Goal: Transaction & Acquisition: Obtain resource

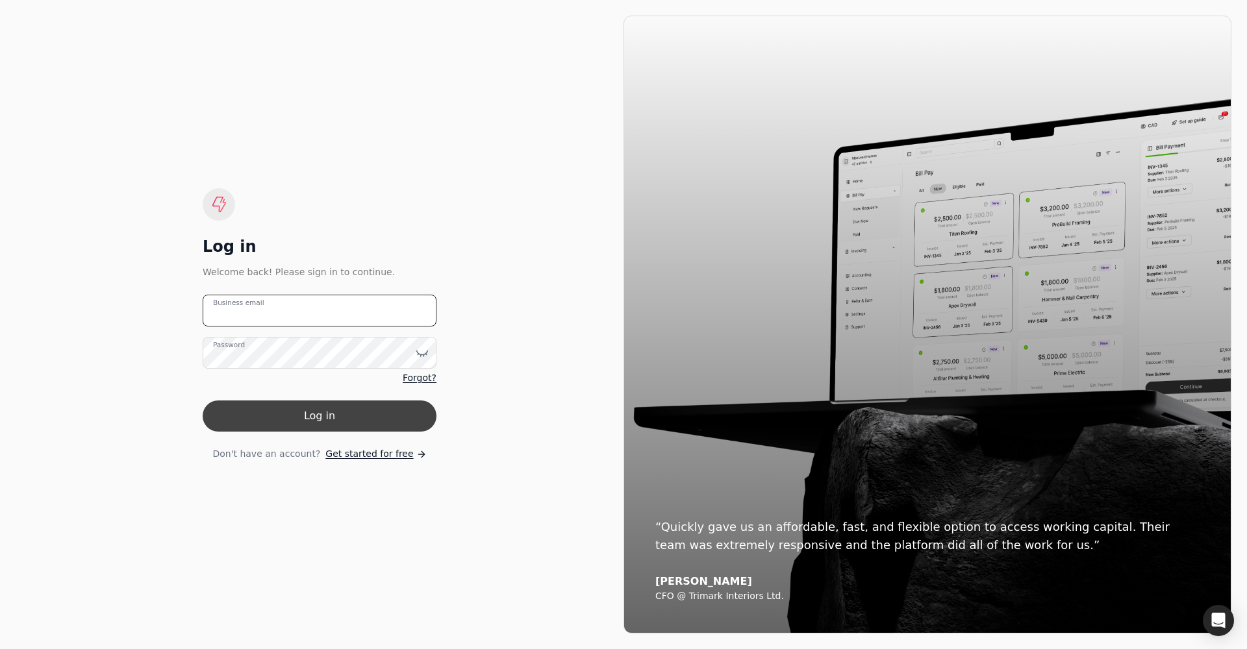
type email "[PERSON_NAME][EMAIL_ADDRESS][PERSON_NAME][DOMAIN_NAME]"
click at [319, 384] on button "Log in" at bounding box center [320, 416] width 234 height 31
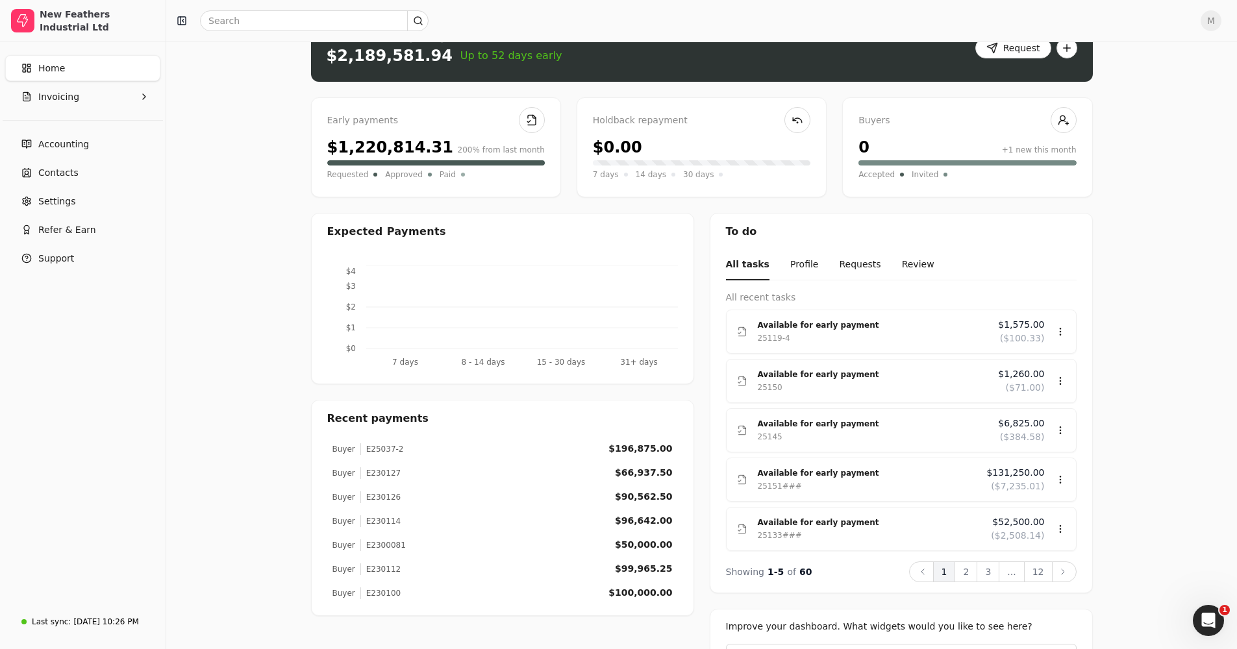
scroll to position [65, 0]
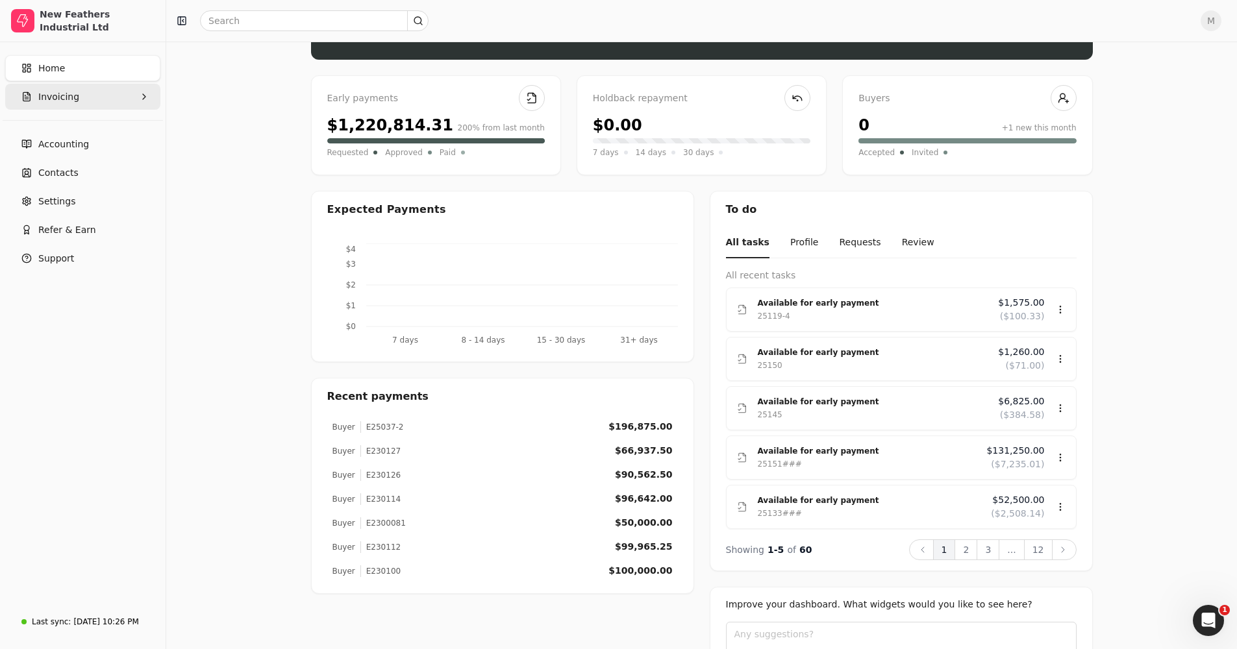
click at [103, 96] on button "Invoicing" at bounding box center [82, 97] width 155 height 26
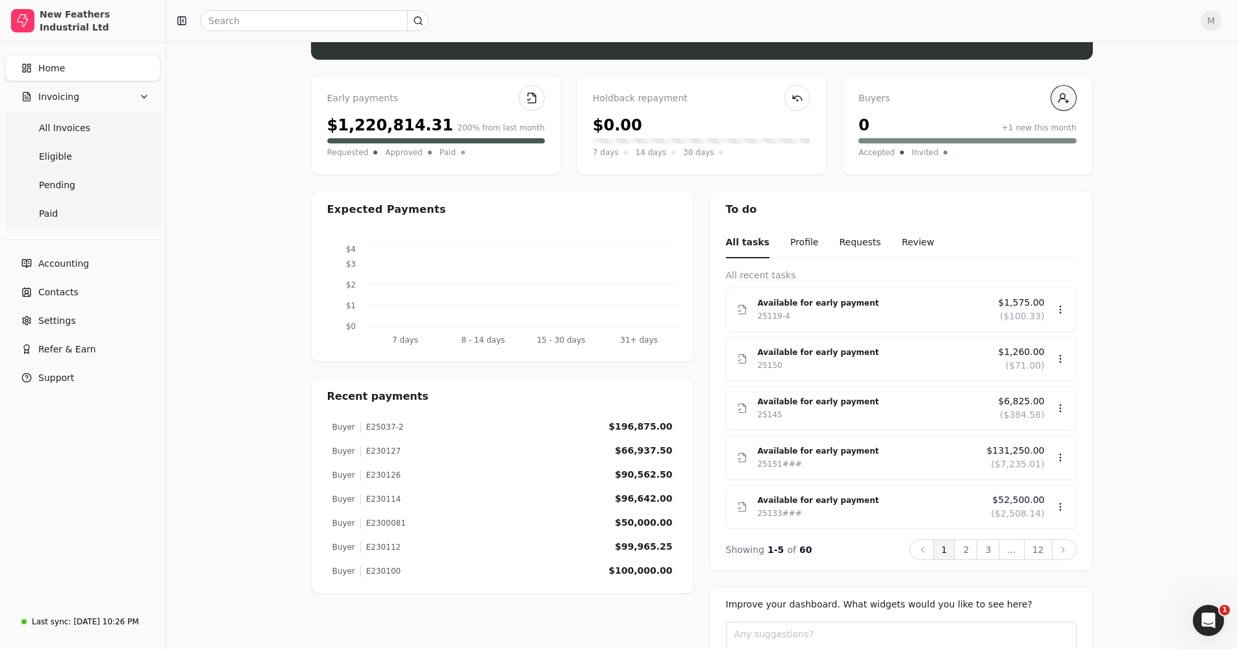
scroll to position [0, 0]
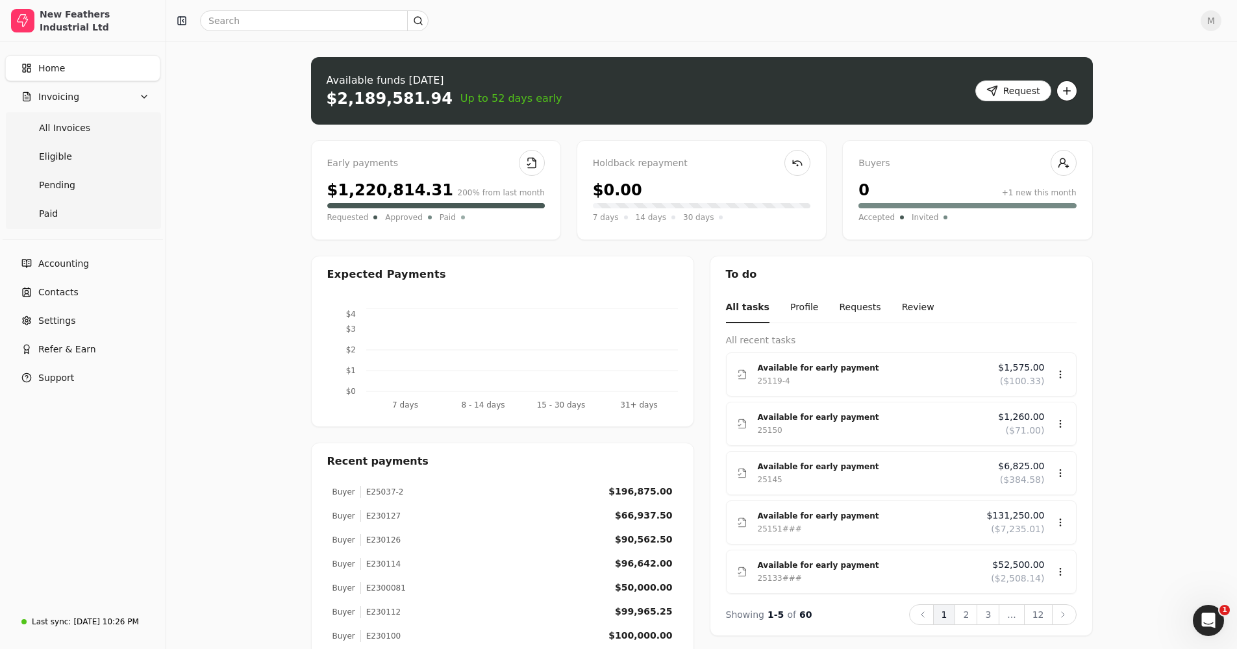
click at [677, 90] on button "button" at bounding box center [1066, 91] width 21 height 21
click at [677, 145] on div "Upload file: Drag your invoice here to upload or browse for files Available fun…" at bounding box center [701, 422] width 1071 height 761
click at [677, 84] on button "Request" at bounding box center [1013, 91] width 76 height 21
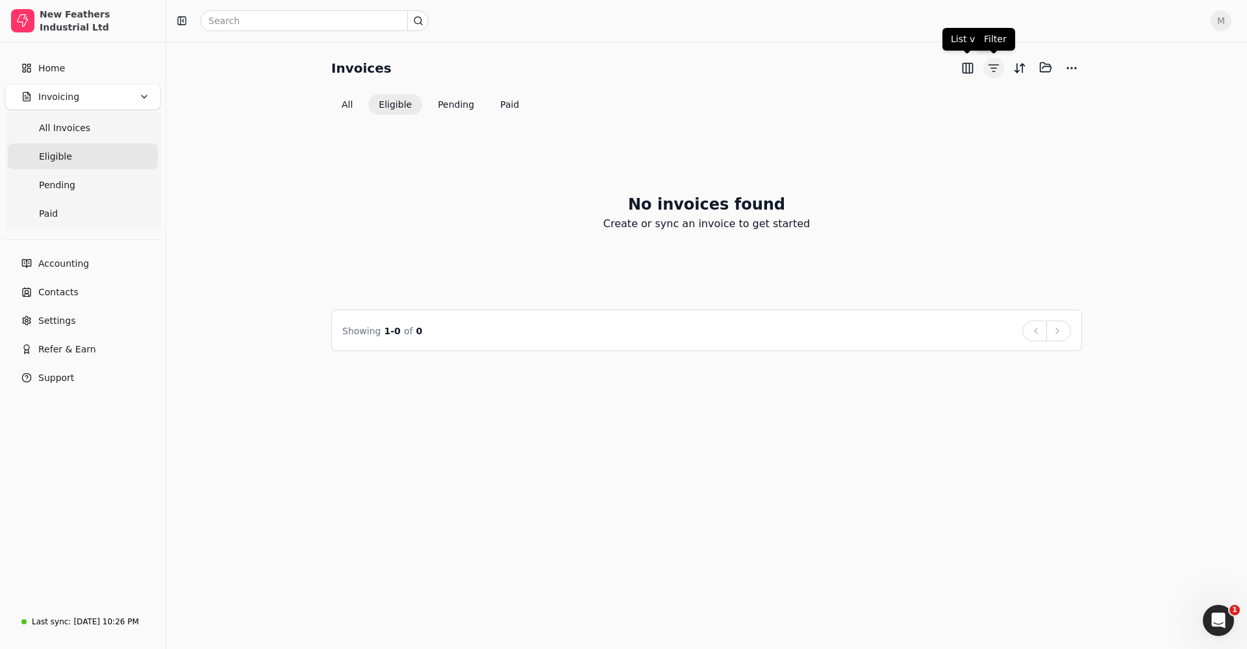
click at [677, 64] on button "button" at bounding box center [993, 68] width 21 height 21
click at [677, 68] on button "Sort" at bounding box center [1019, 68] width 21 height 21
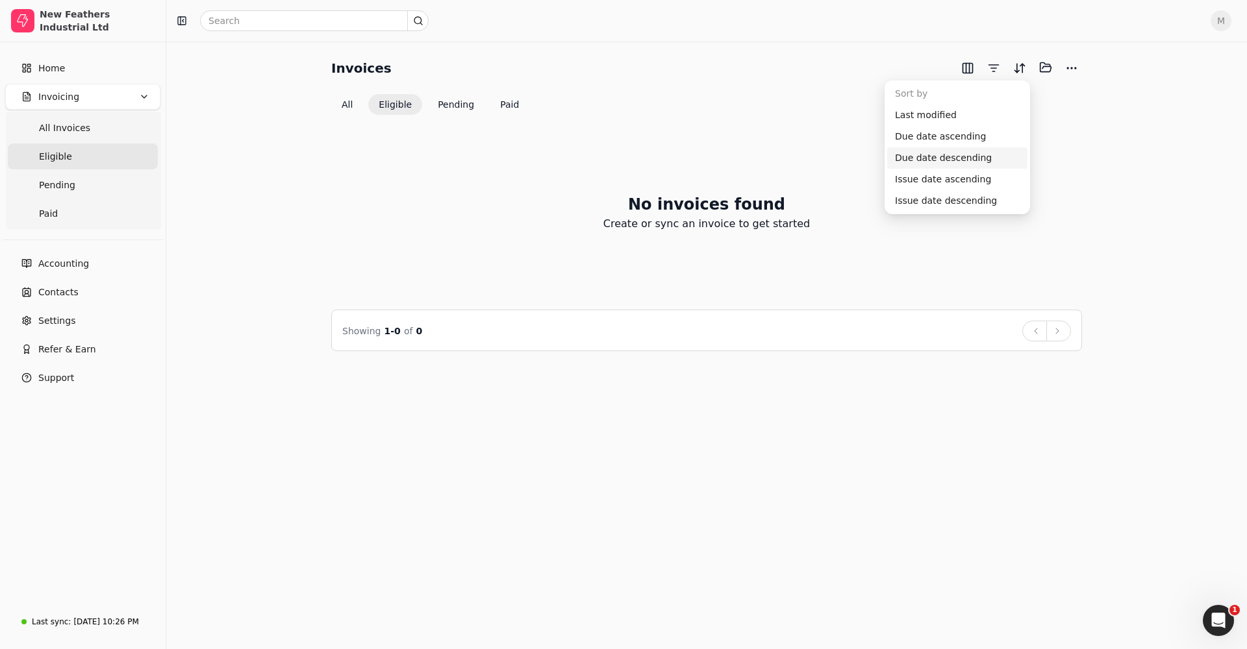
click at [677, 111] on div "Invoices Selected items: 0 All Eligible Pending Paid No invoices found Create o…" at bounding box center [706, 204] width 1049 height 294
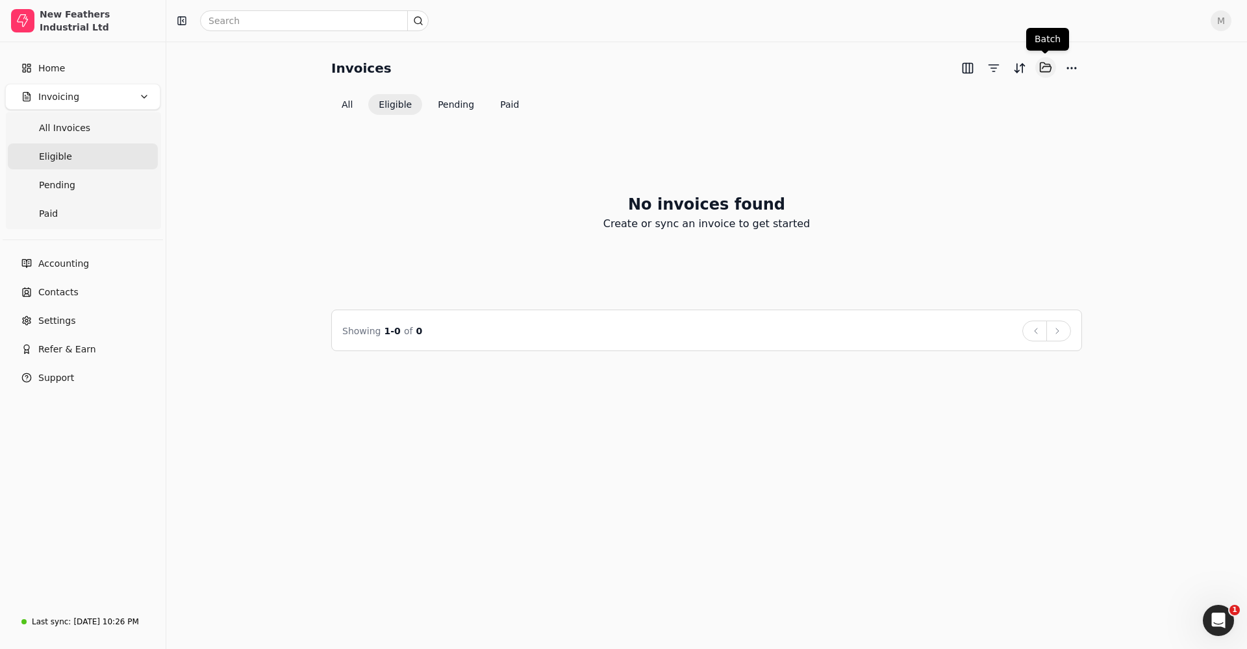
click at [677, 70] on button "Selected items: 0" at bounding box center [1045, 67] width 21 height 21
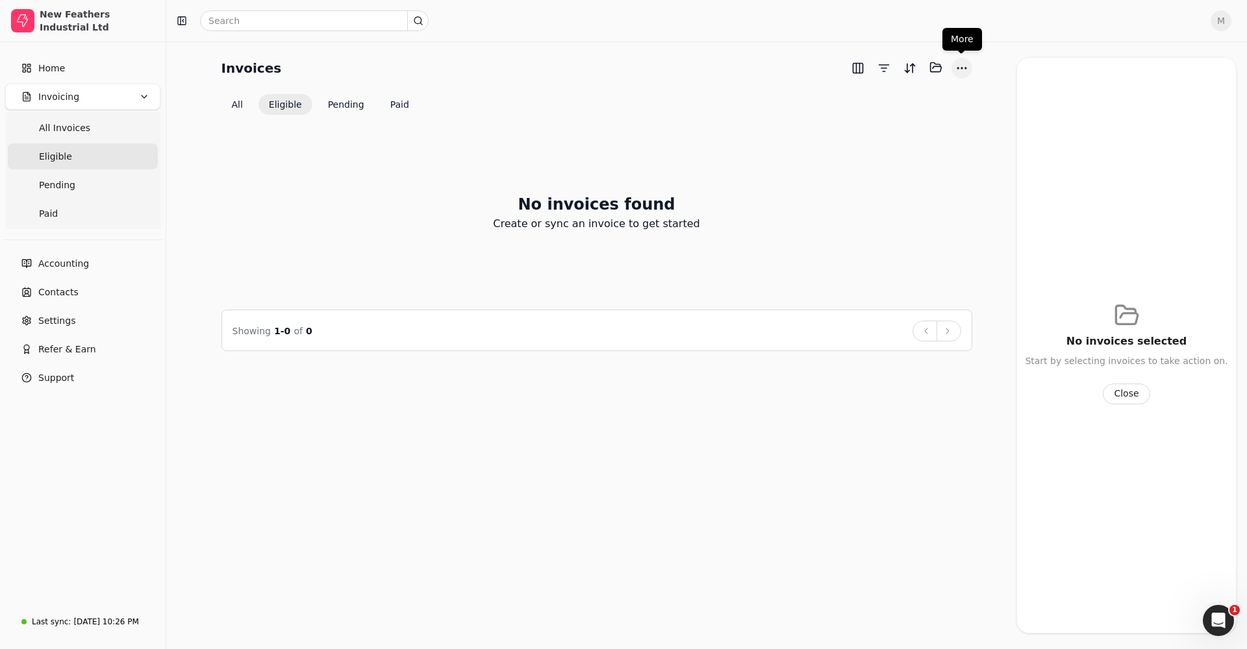
click at [677, 69] on button "More" at bounding box center [961, 68] width 21 height 21
click at [677, 134] on div "Import invoices" at bounding box center [899, 136] width 140 height 21
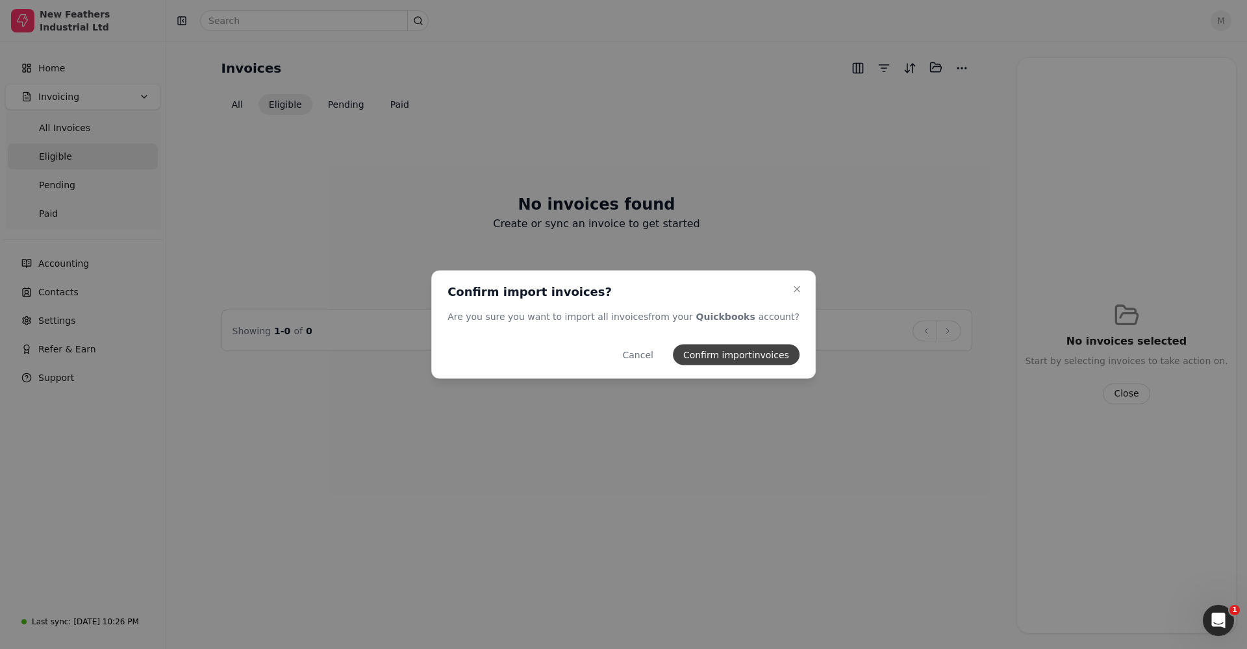
click at [677, 355] on button "Confirm import invoices" at bounding box center [736, 355] width 127 height 21
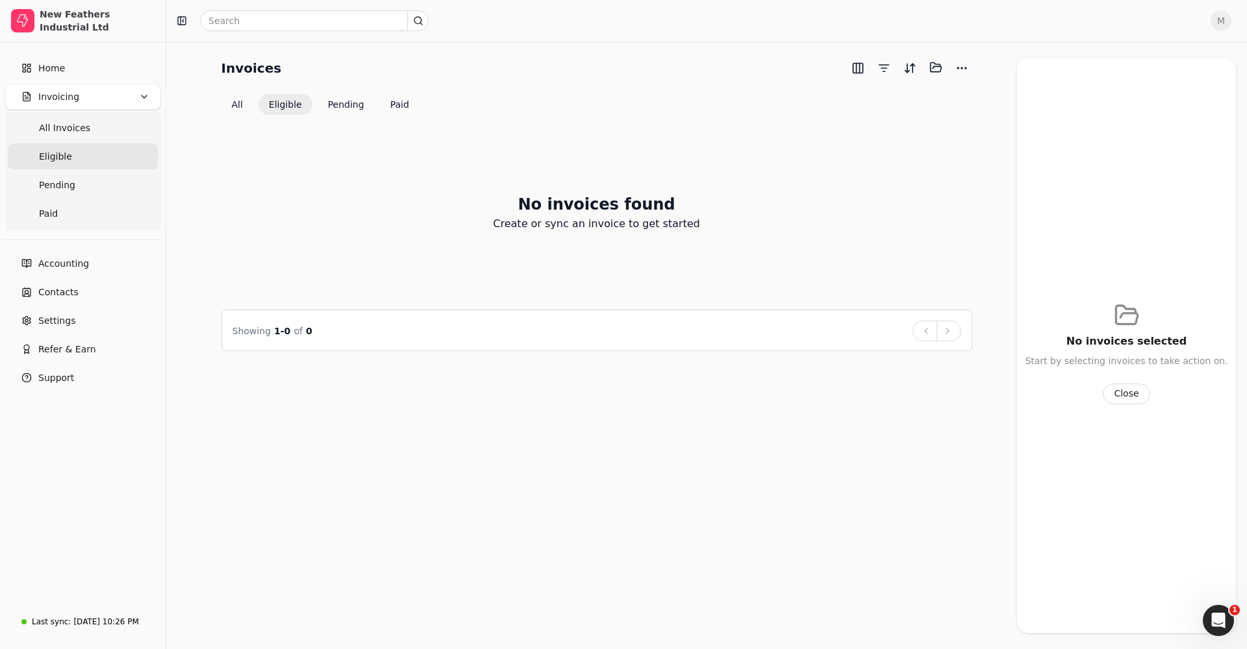
click at [75, 159] on link "Eligible" at bounding box center [83, 157] width 150 height 26
click at [105, 127] on Invoices "All Invoices" at bounding box center [83, 128] width 150 height 26
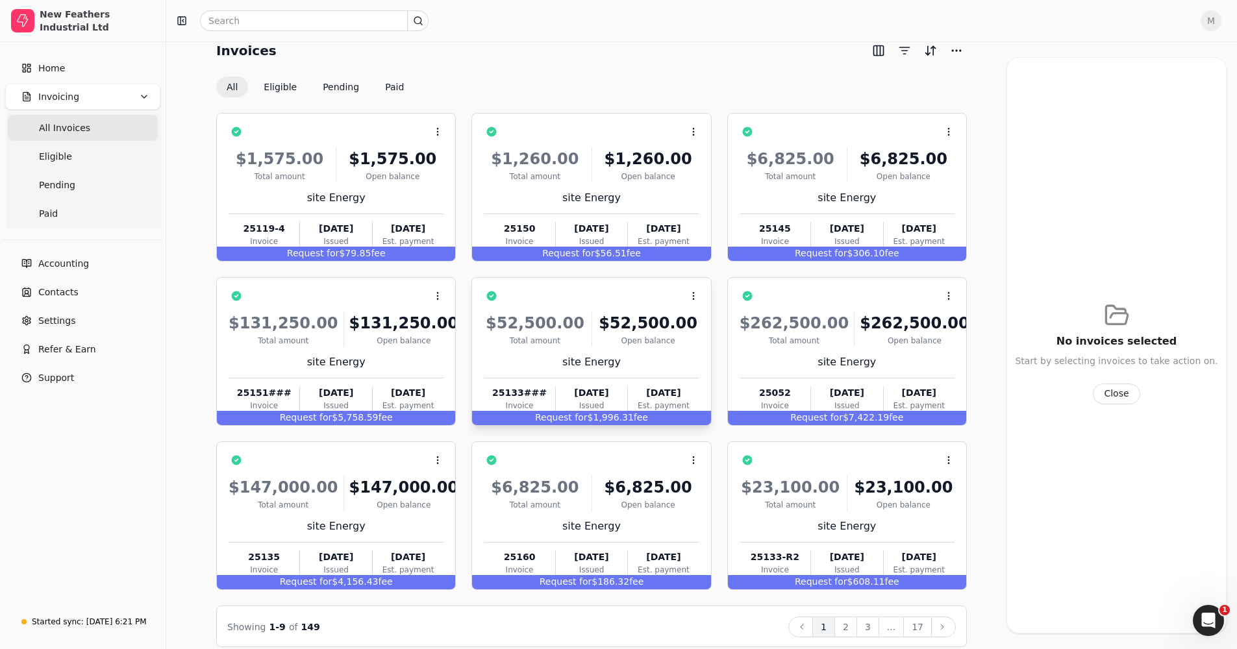
scroll to position [31, 0]
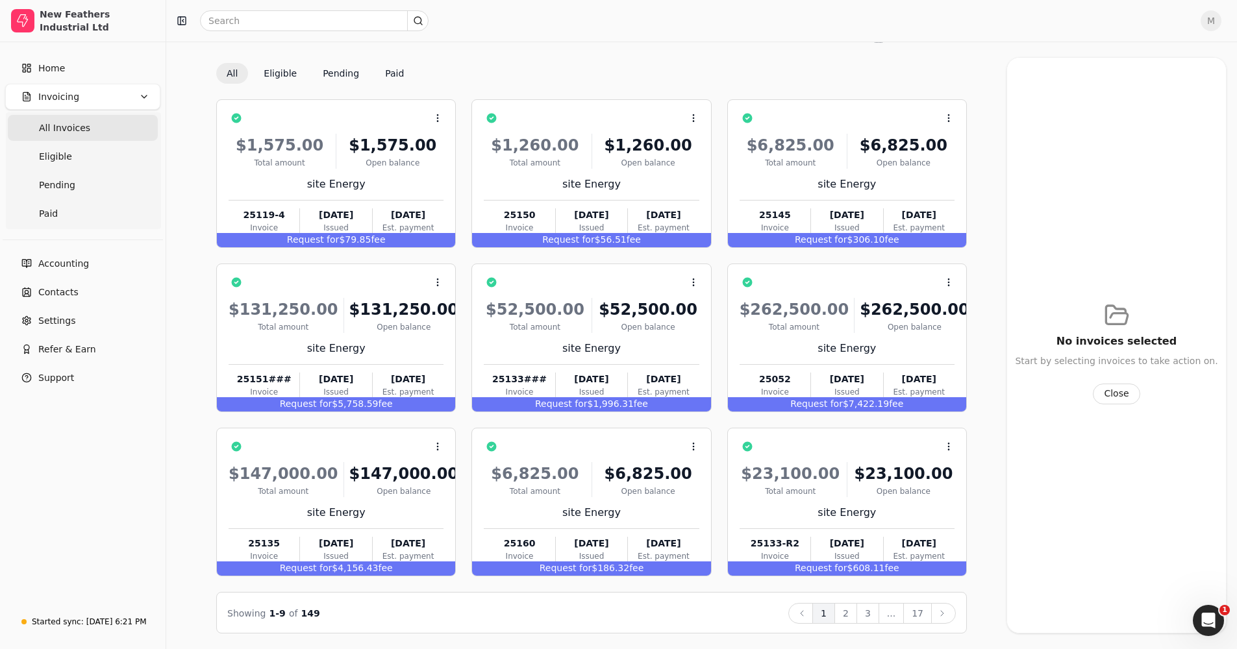
click at [677, 384] on button "2" at bounding box center [845, 613] width 23 height 21
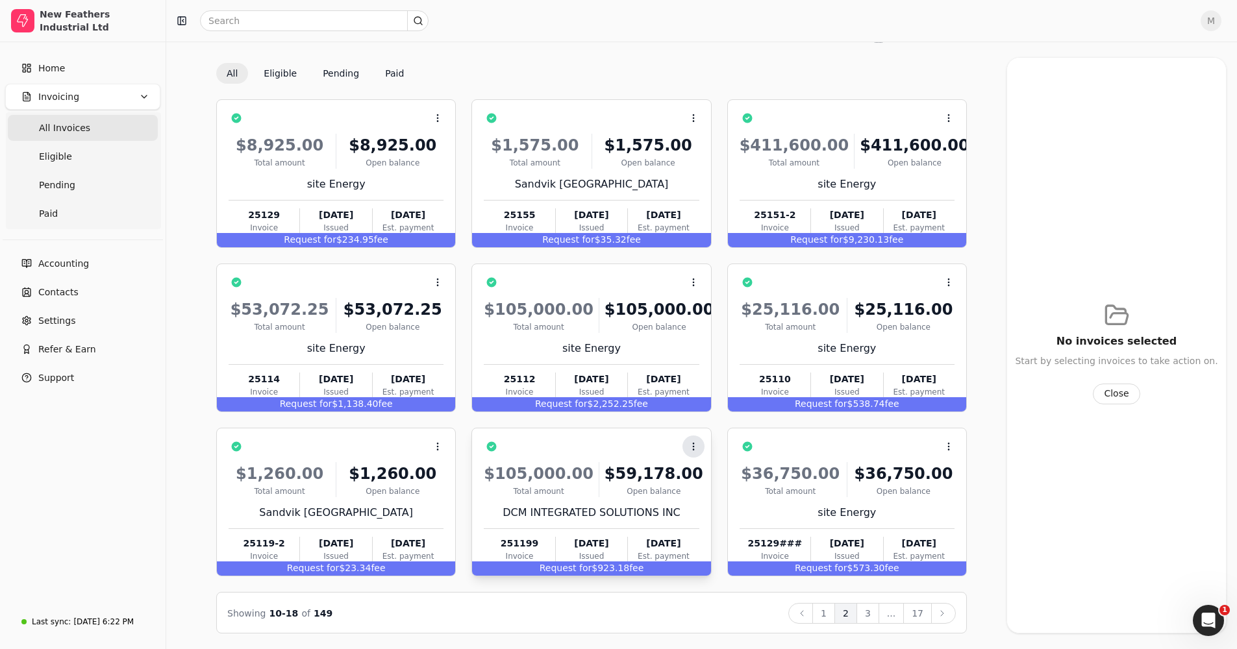
click at [677, 384] on icon at bounding box center [693, 447] width 10 height 10
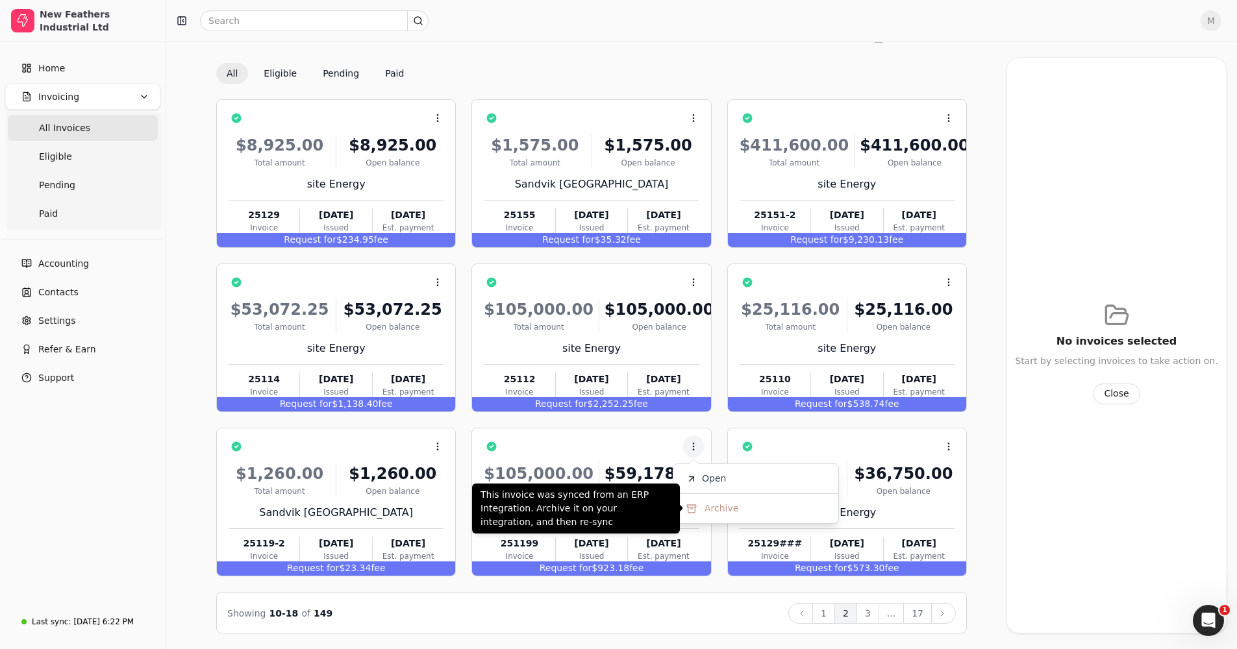
click at [677, 384] on li "Archive" at bounding box center [756, 509] width 160 height 24
click at [677, 384] on span "Archive" at bounding box center [722, 509] width 34 height 14
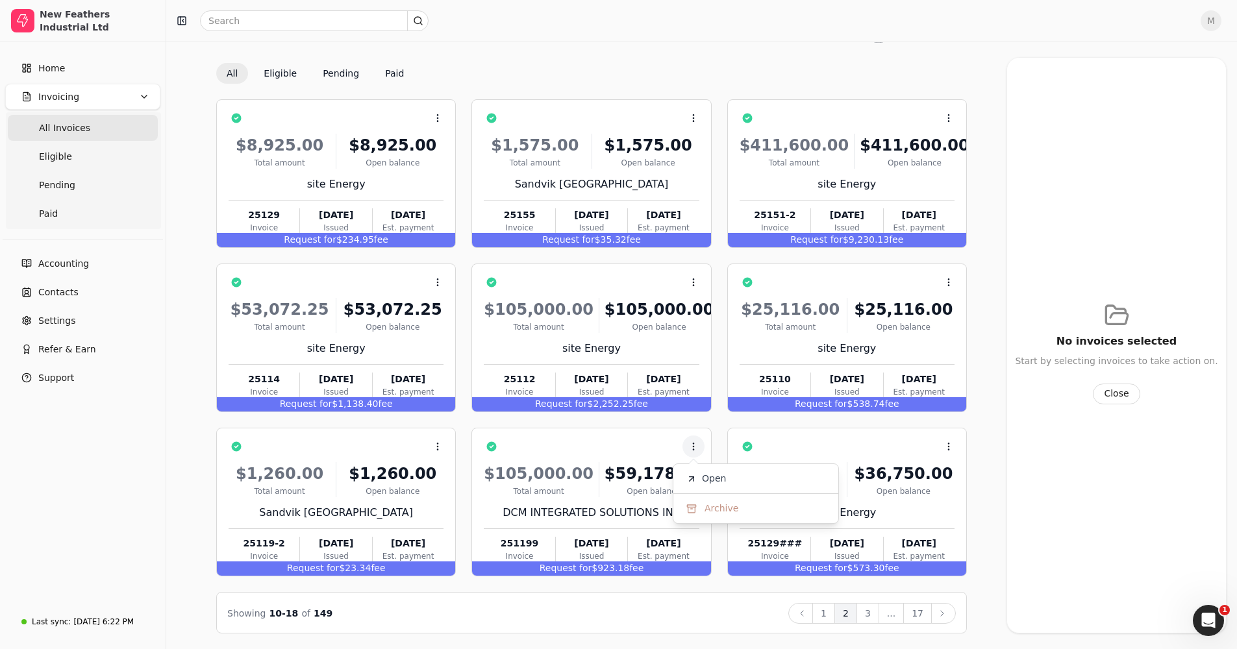
click at [677, 384] on span "Archive" at bounding box center [722, 509] width 34 height 14
drag, startPoint x: 713, startPoint y: 509, endPoint x: 703, endPoint y: 527, distance: 20.6
click at [677, 384] on div "Context Menu Button $105,000.00 Total amount $59,178.00 Open balance DCM INTEGR…" at bounding box center [591, 502] width 240 height 149
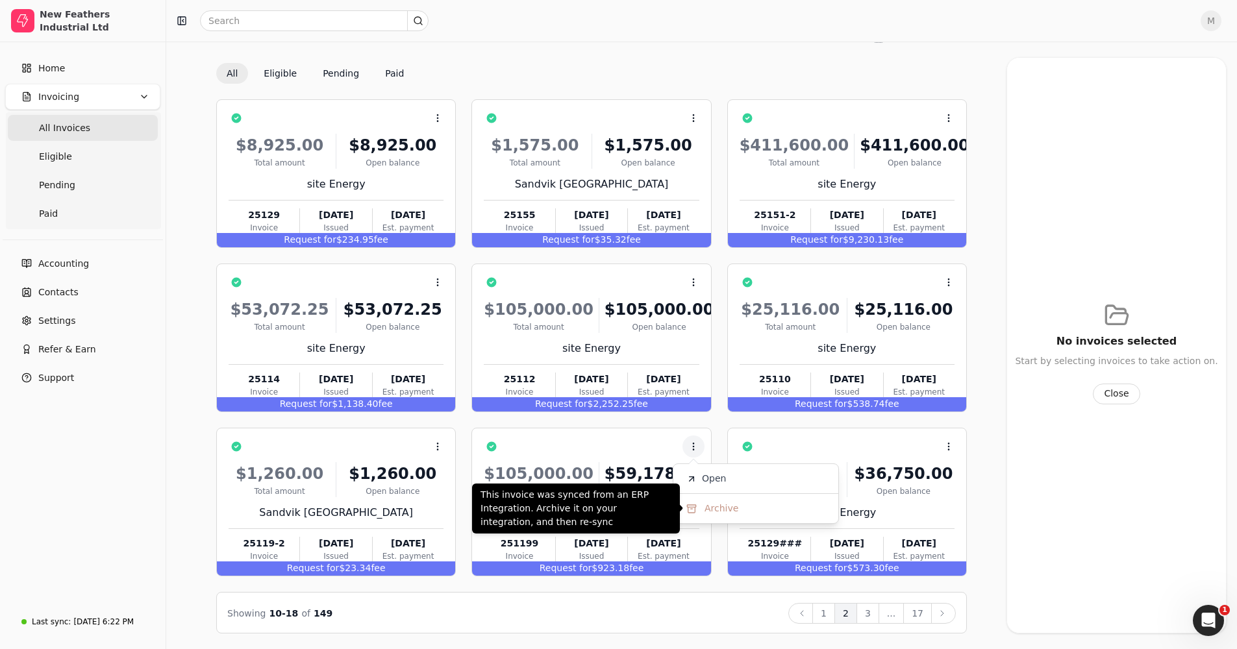
click at [677, 384] on icon at bounding box center [691, 509] width 10 height 10
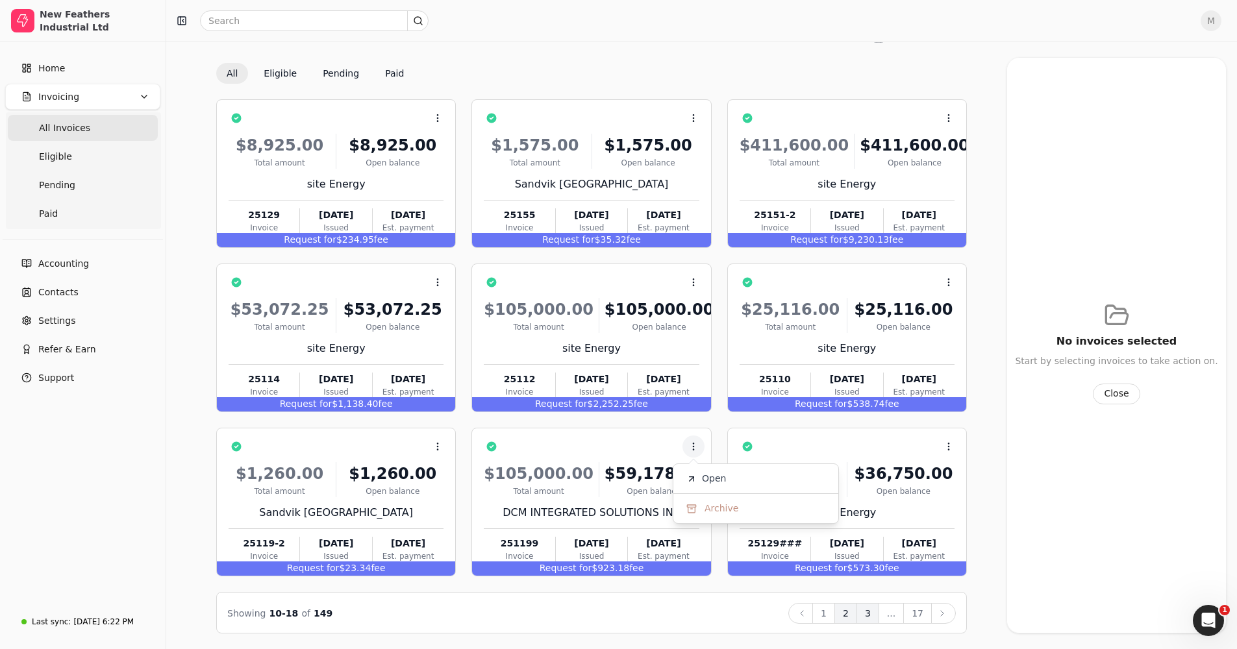
click at [677, 384] on button "3" at bounding box center [867, 613] width 23 height 21
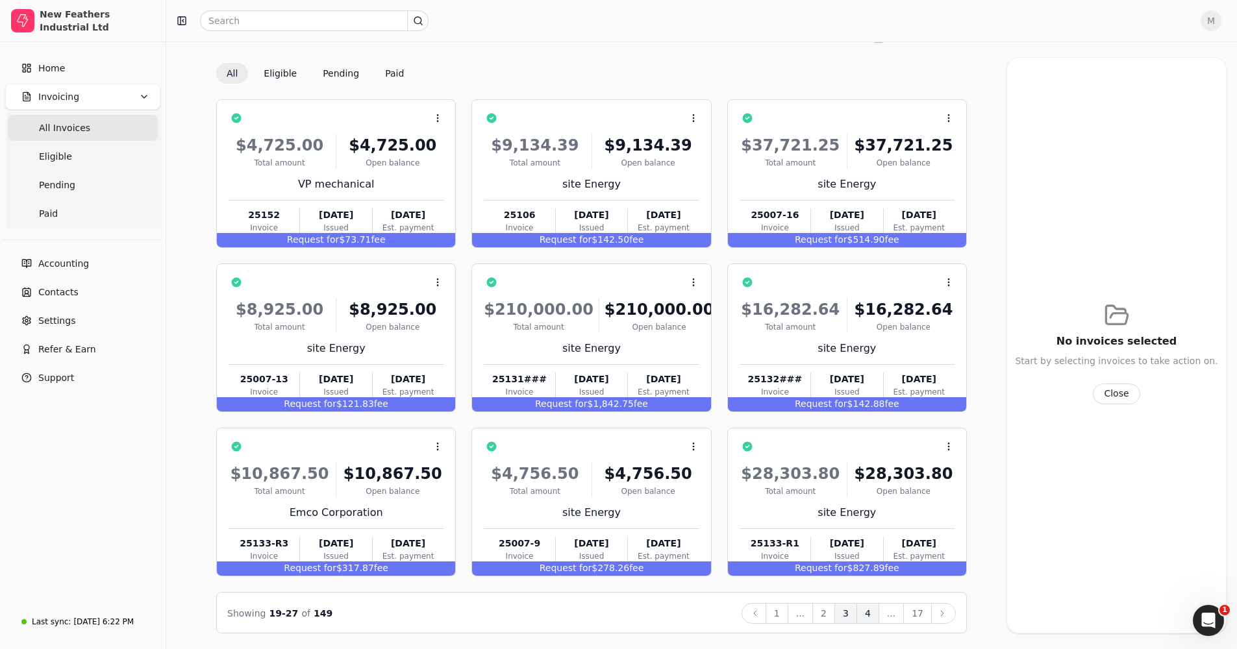
click at [677, 384] on button "4" at bounding box center [867, 613] width 23 height 21
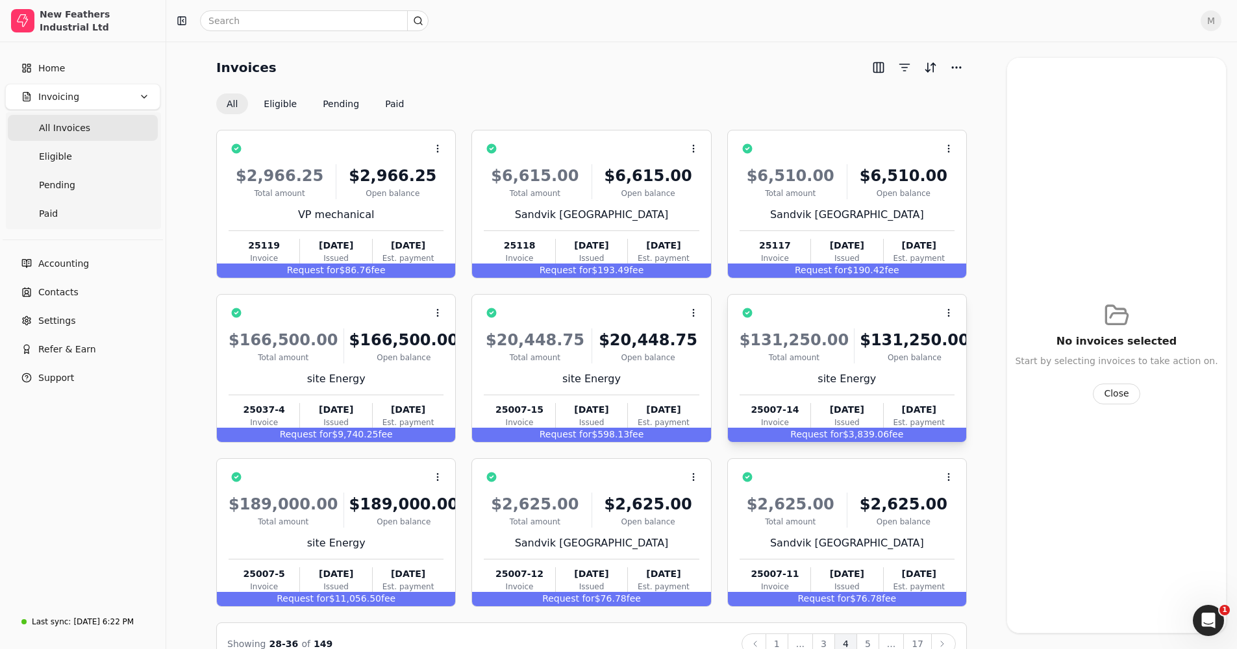
click at [677, 384] on div "Request for $3,839.06 fee" at bounding box center [847, 435] width 238 height 14
click at [677, 343] on icon at bounding box center [947, 345] width 10 height 10
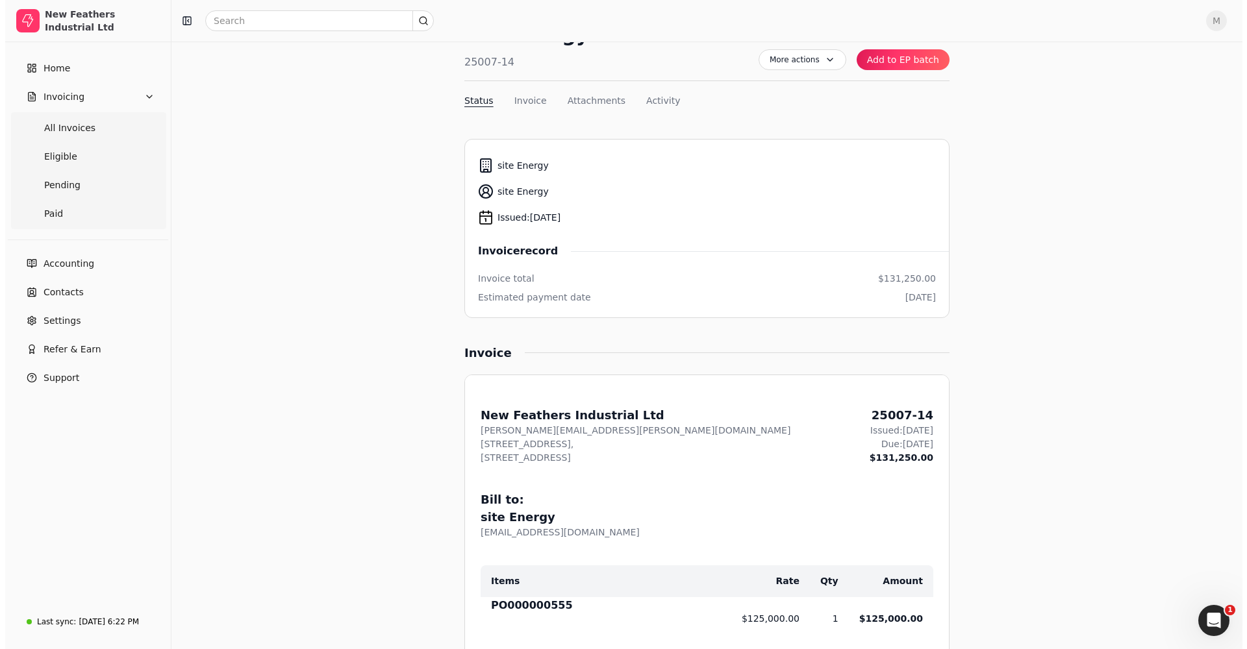
scroll to position [65, 0]
click at [677, 58] on button "Add to EP batch" at bounding box center [897, 60] width 93 height 21
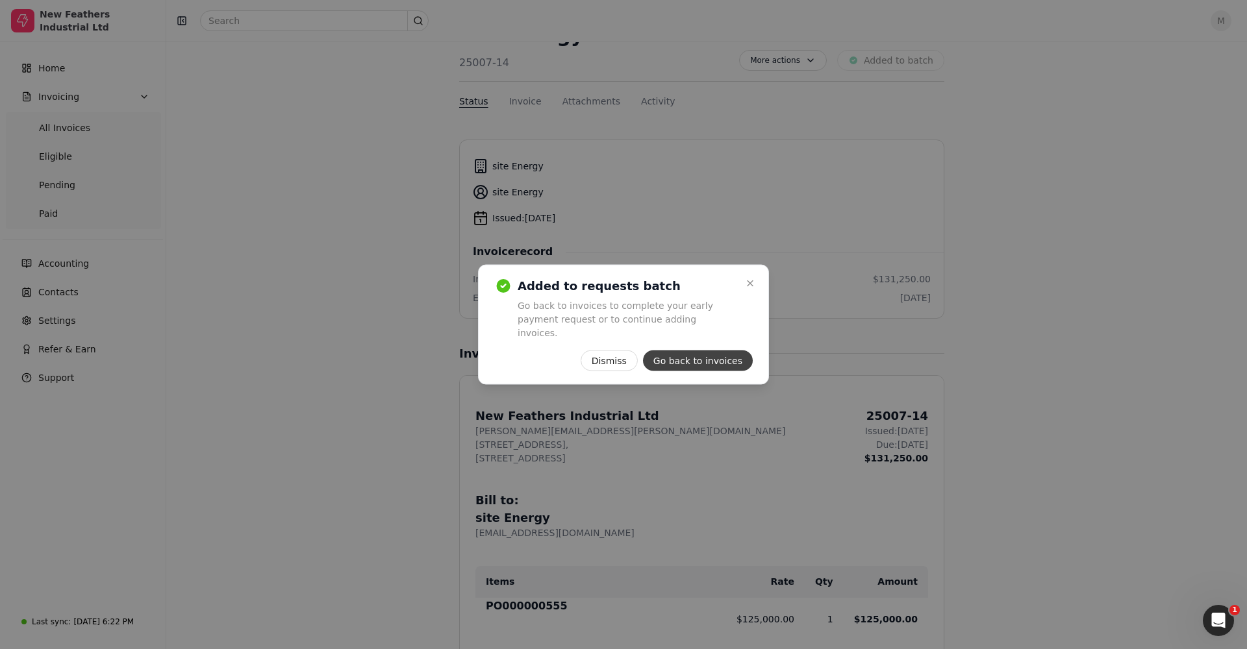
click at [677, 355] on button "Go back to invoices" at bounding box center [698, 361] width 110 height 21
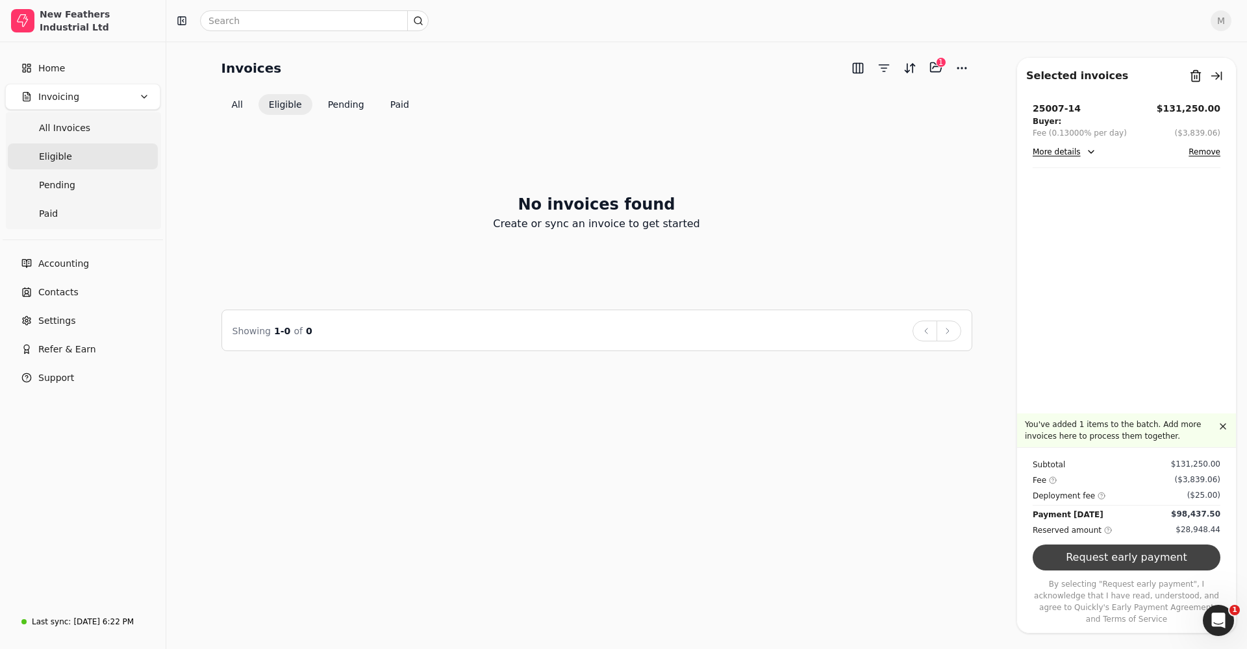
click at [677, 384] on button "Request early payment" at bounding box center [1126, 558] width 188 height 26
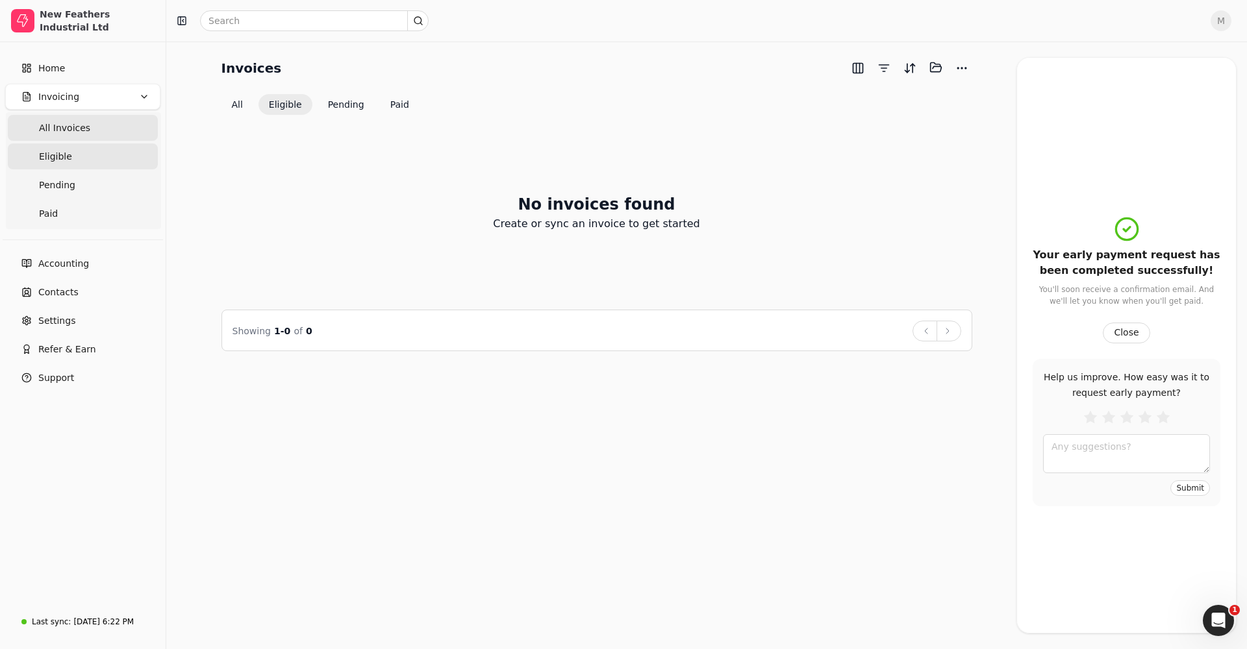
click at [79, 127] on span "All Invoices" at bounding box center [64, 128] width 51 height 14
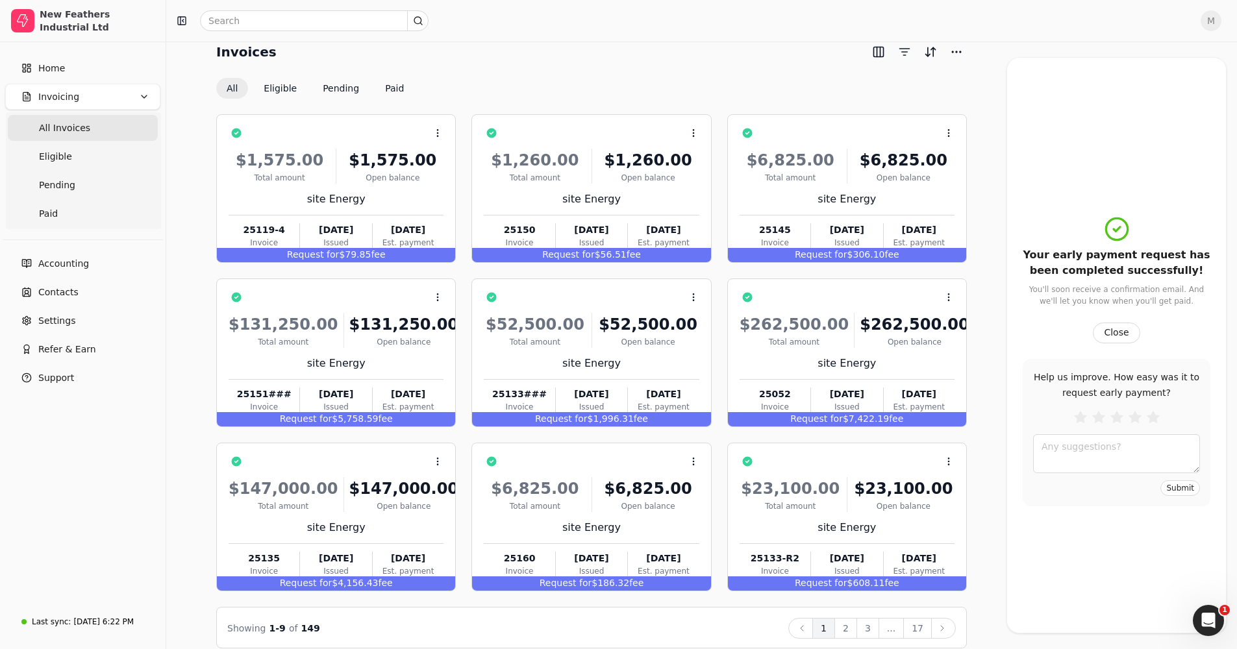
scroll to position [31, 0]
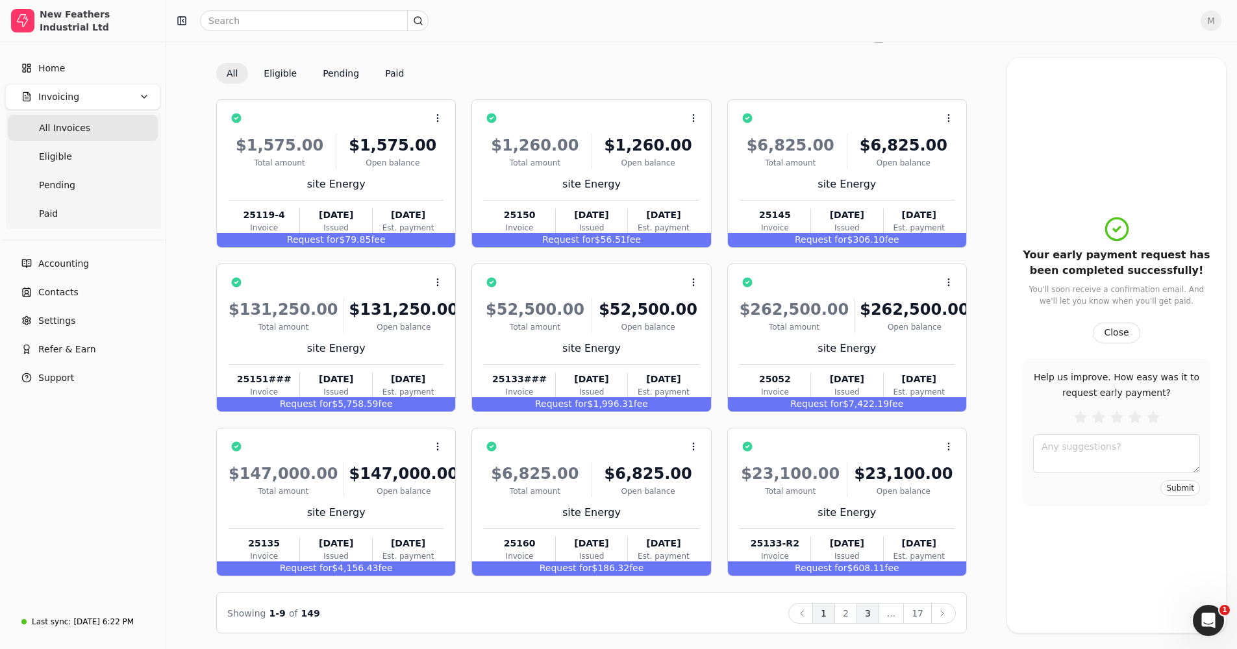
click at [677, 384] on button "3" at bounding box center [867, 613] width 23 height 21
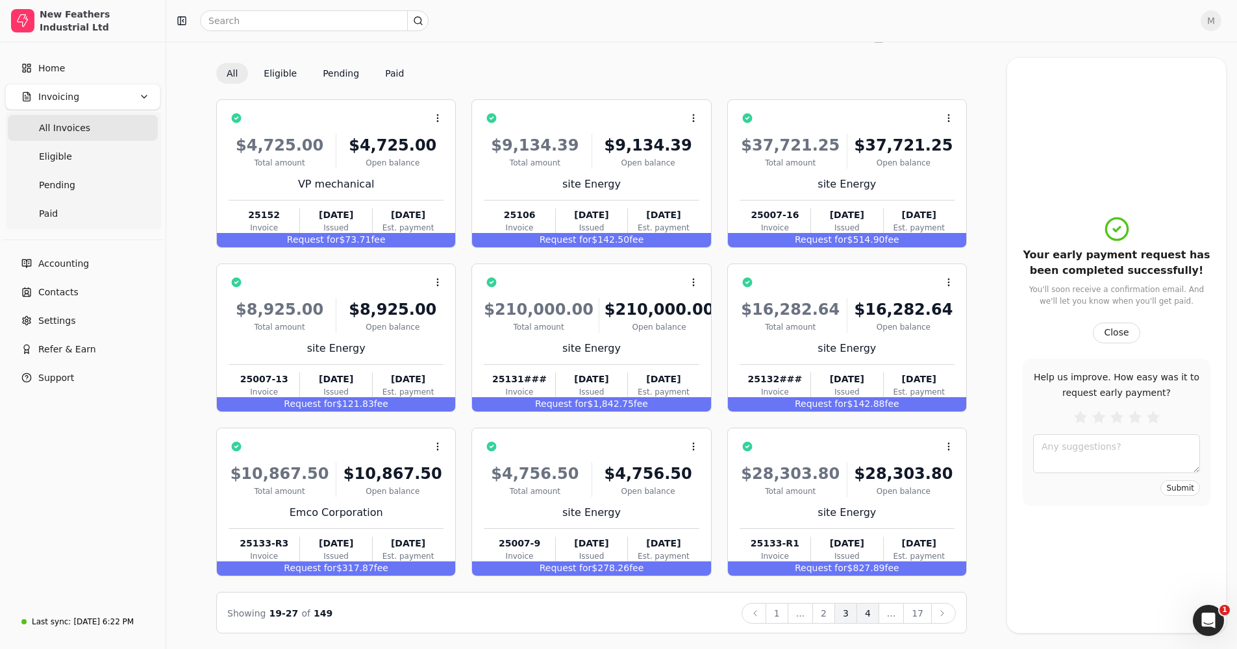
click at [677, 384] on button "4" at bounding box center [867, 613] width 23 height 21
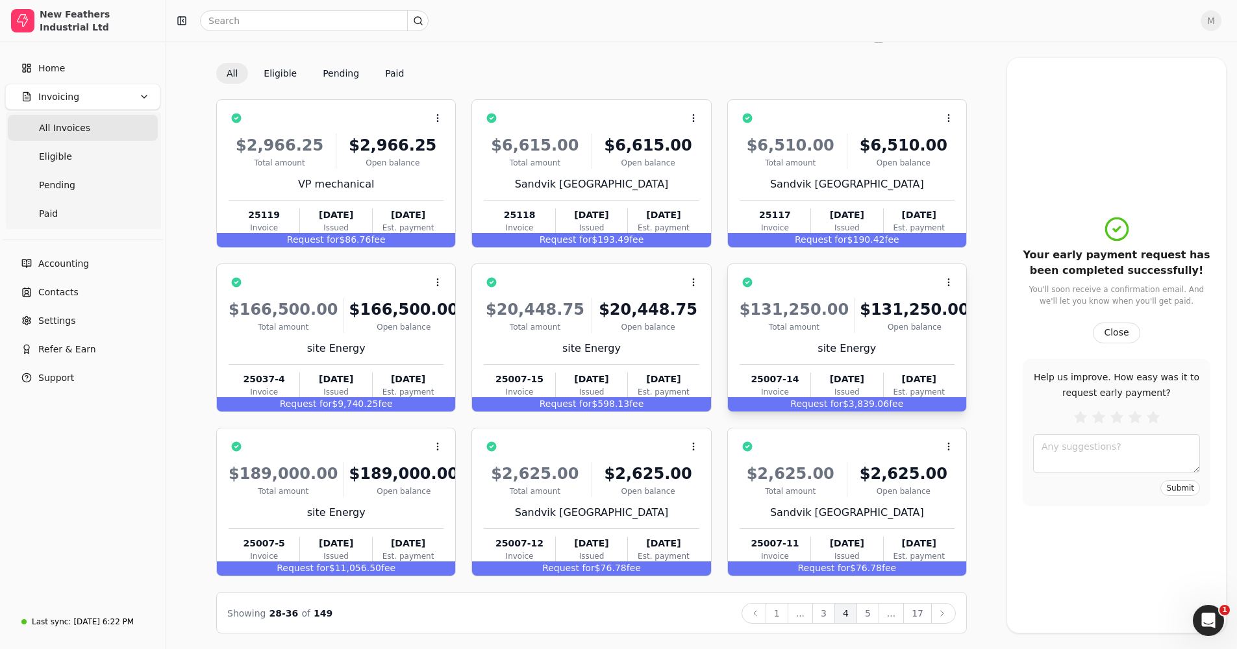
click at [677, 384] on span "Request for" at bounding box center [816, 404] width 53 height 10
click at [677, 309] on li "Open" at bounding box center [1011, 315] width 160 height 24
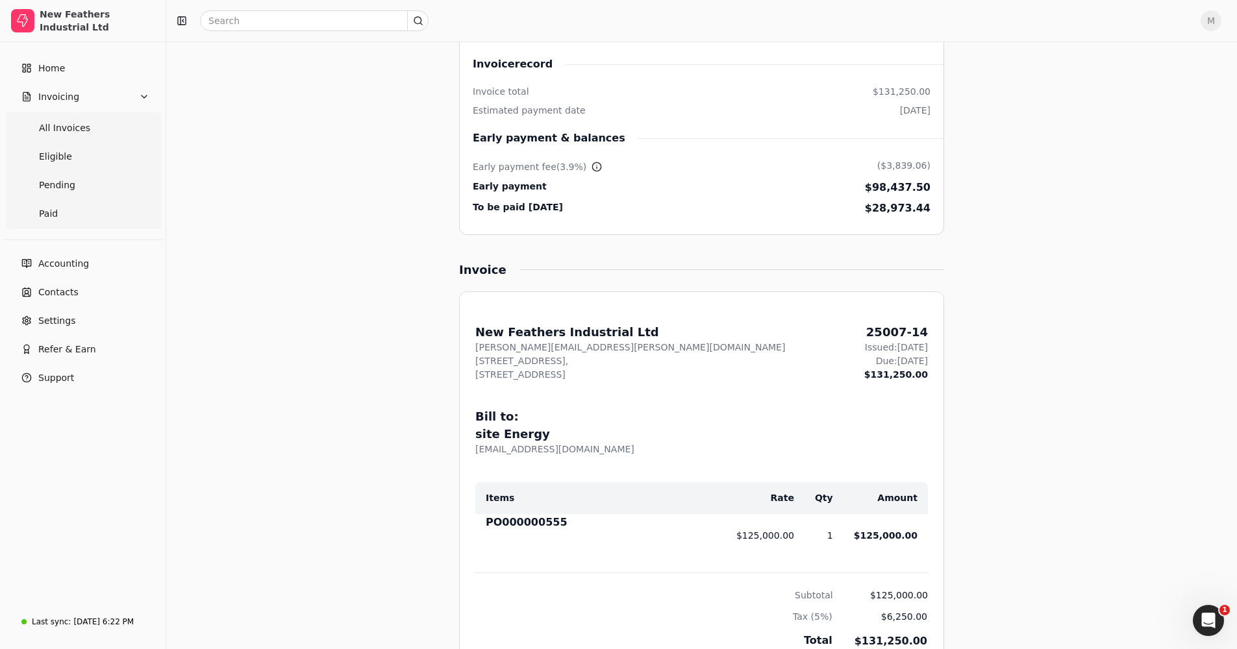
scroll to position [95, 0]
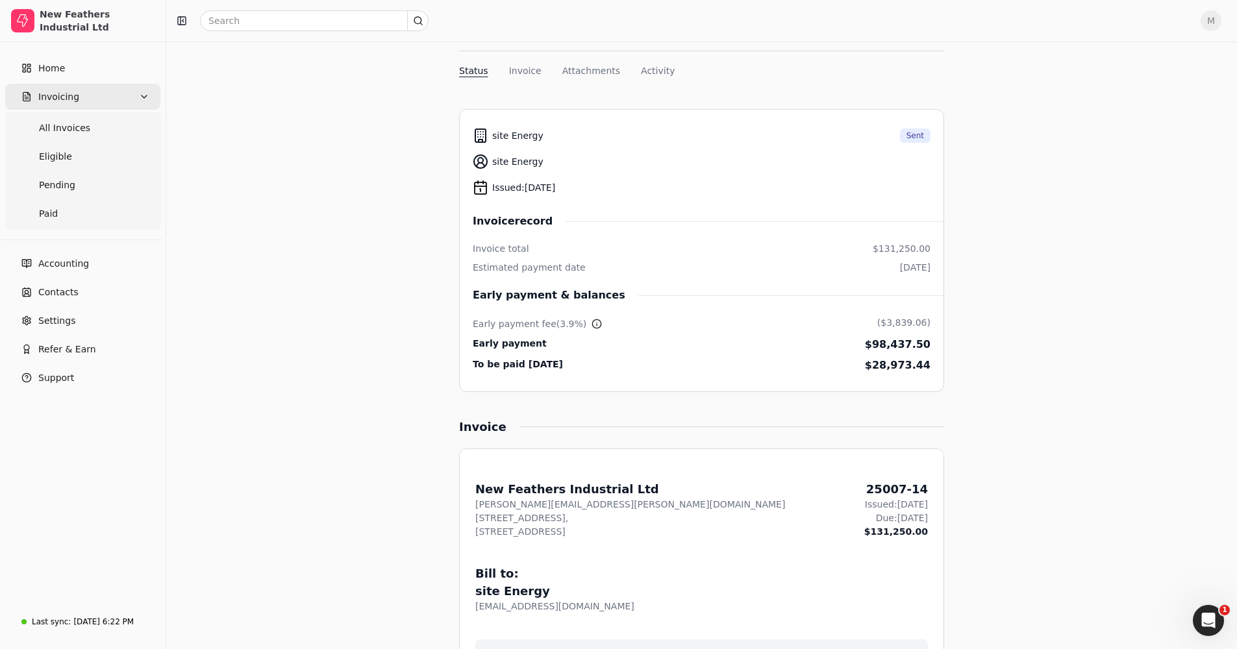
click at [76, 95] on button "Invoicing" at bounding box center [82, 97] width 155 height 26
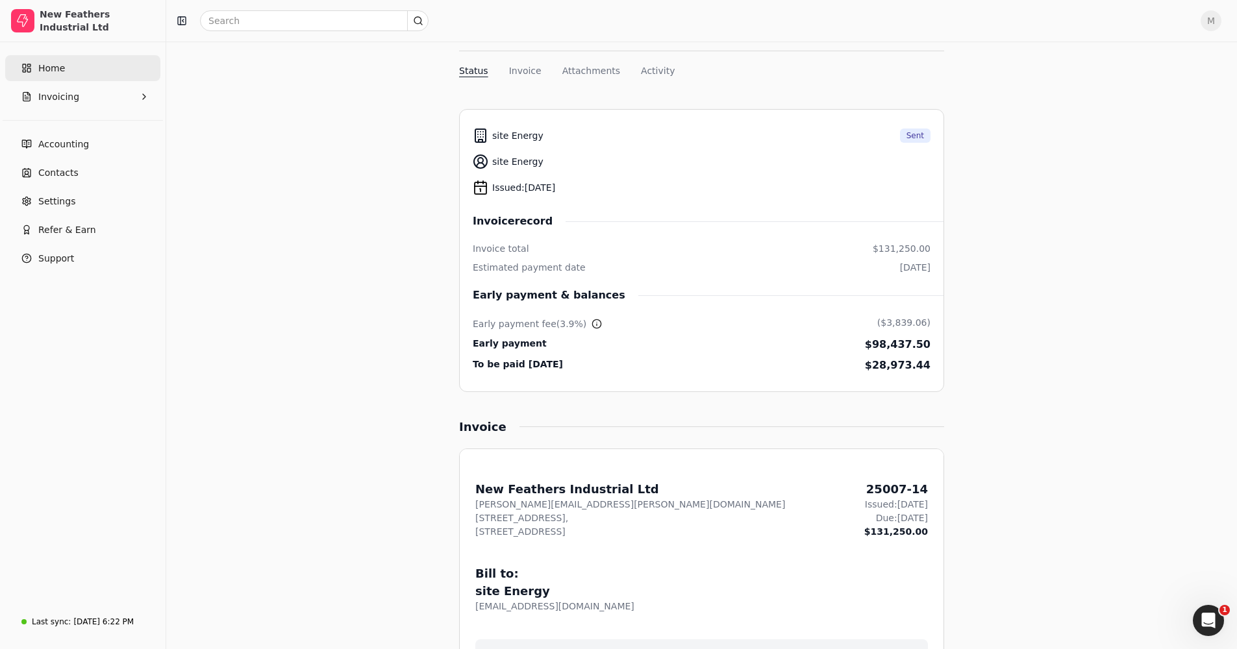
click at [43, 70] on span "Home" at bounding box center [51, 69] width 27 height 14
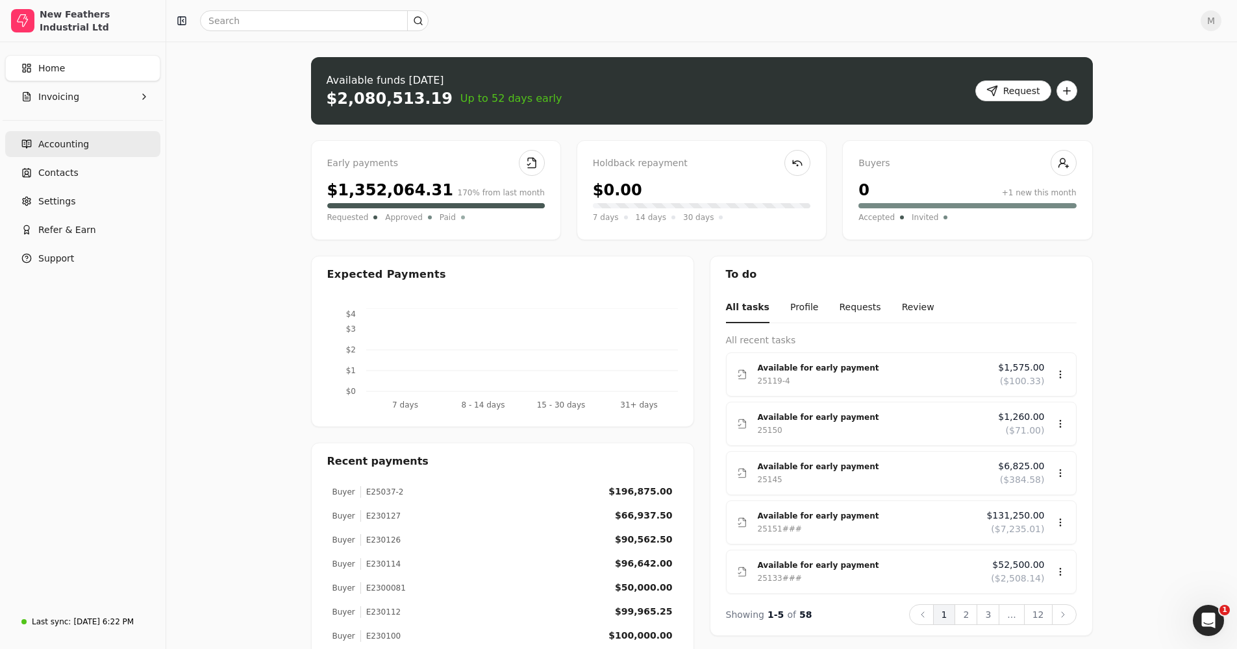
click at [70, 142] on span "Accounting" at bounding box center [63, 145] width 51 height 14
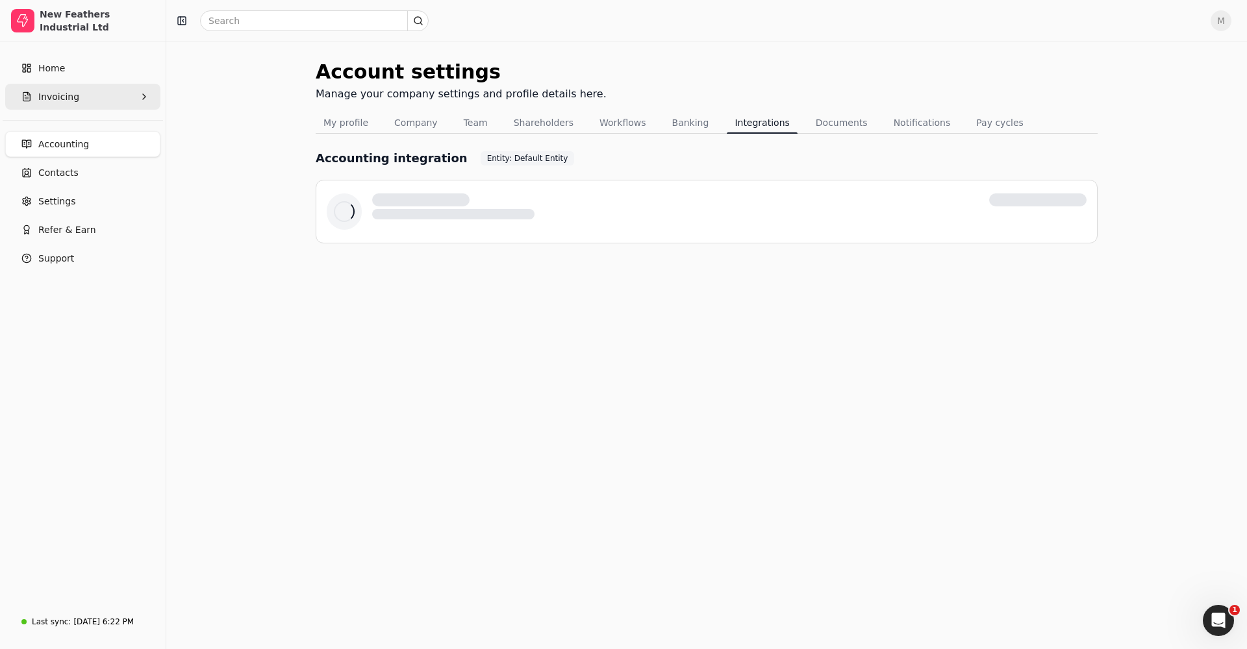
click at [101, 101] on button "Invoicing" at bounding box center [82, 97] width 155 height 26
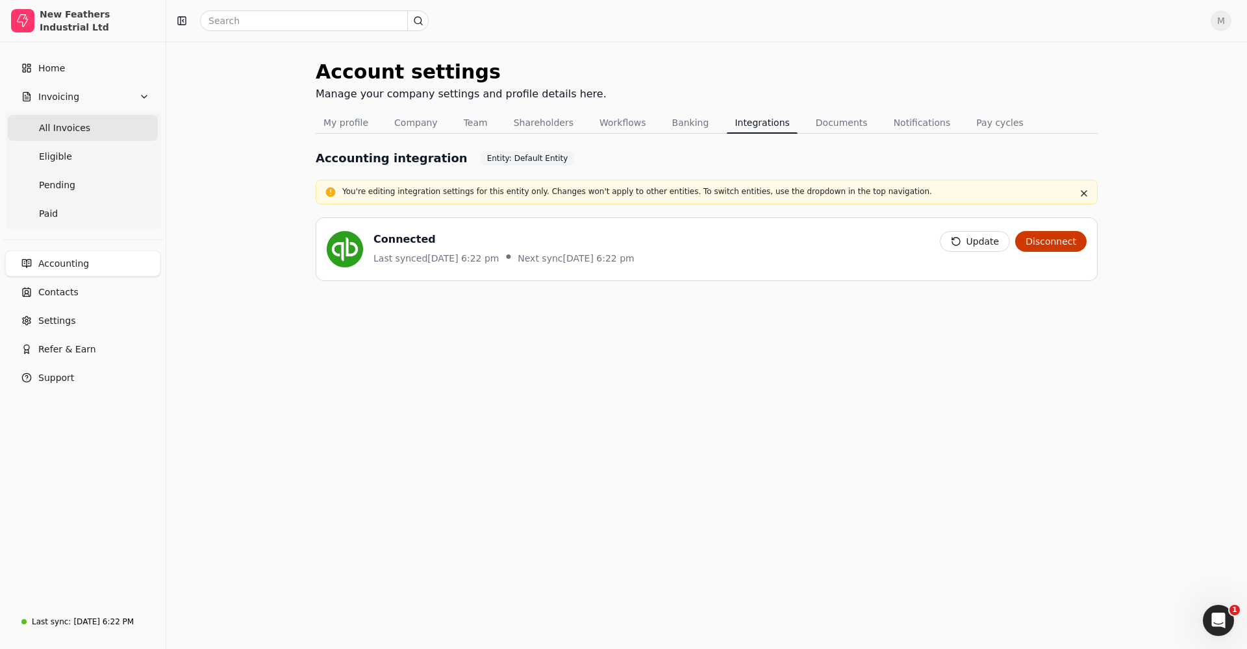
click at [105, 134] on Invoices "All Invoices" at bounding box center [83, 128] width 150 height 26
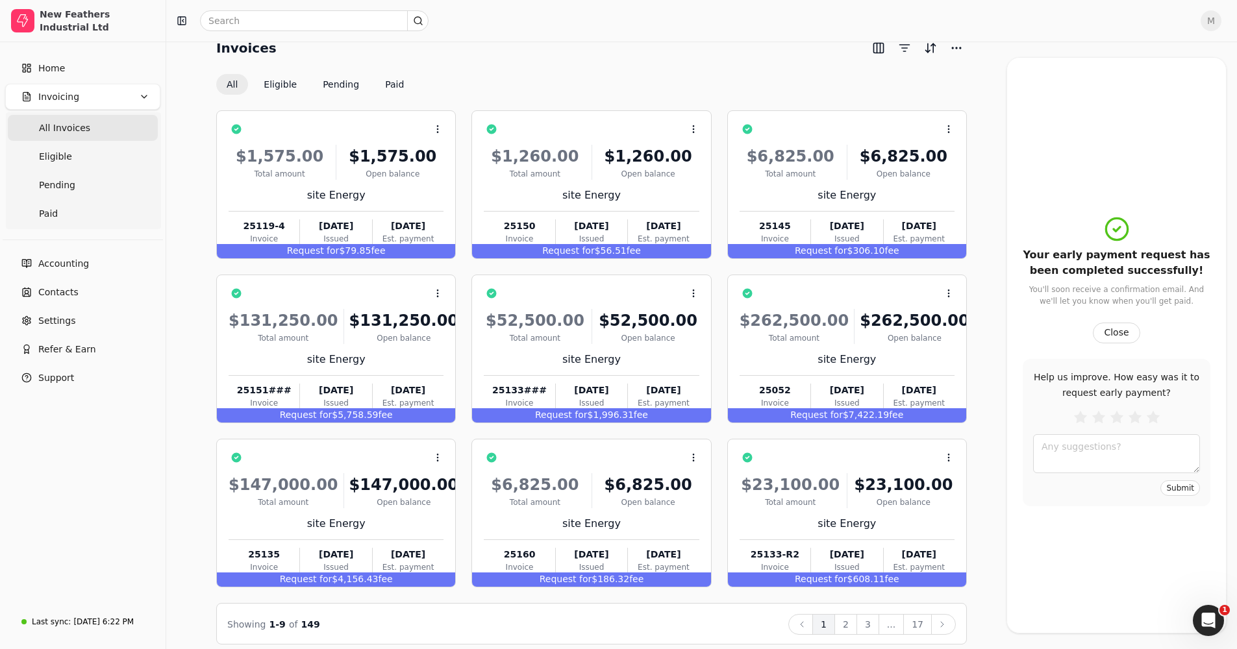
scroll to position [31, 0]
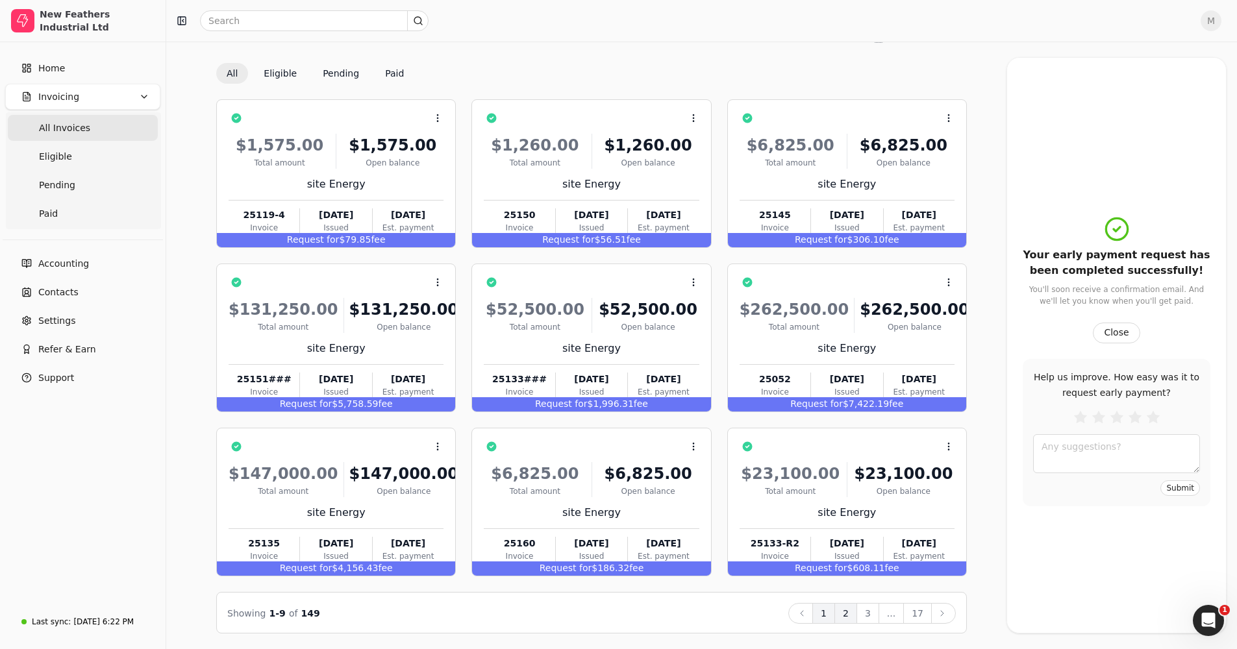
click at [677, 384] on button "2" at bounding box center [845, 613] width 23 height 21
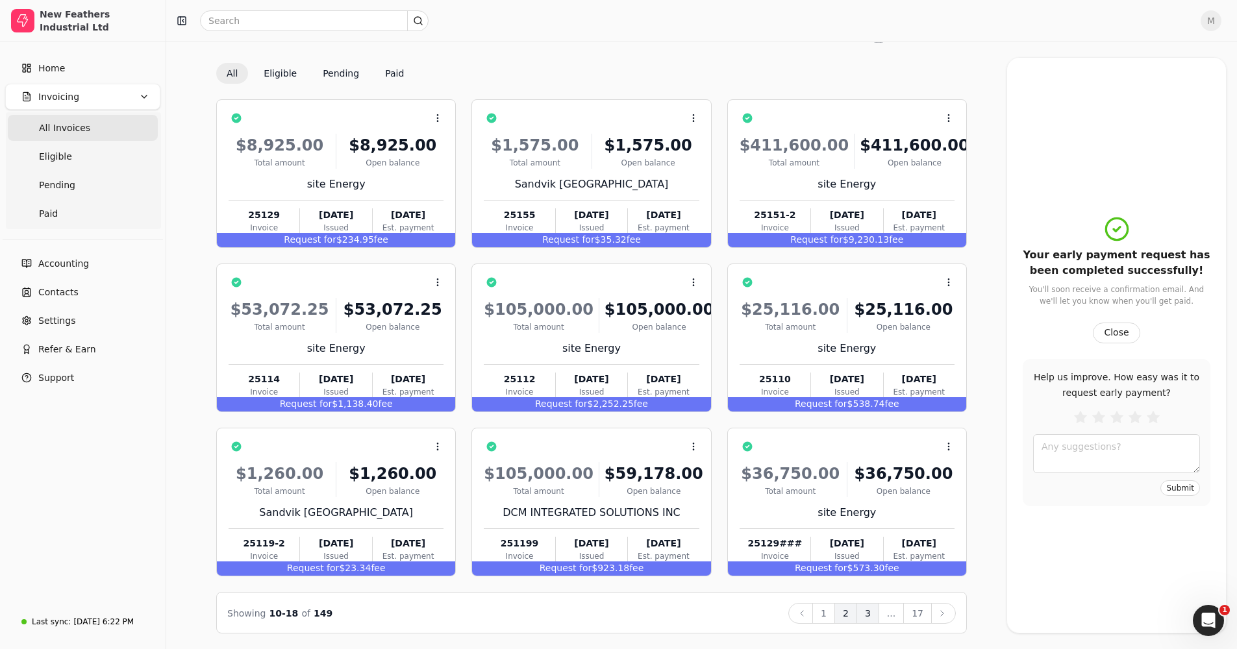
click at [677, 384] on button "3" at bounding box center [867, 613] width 23 height 21
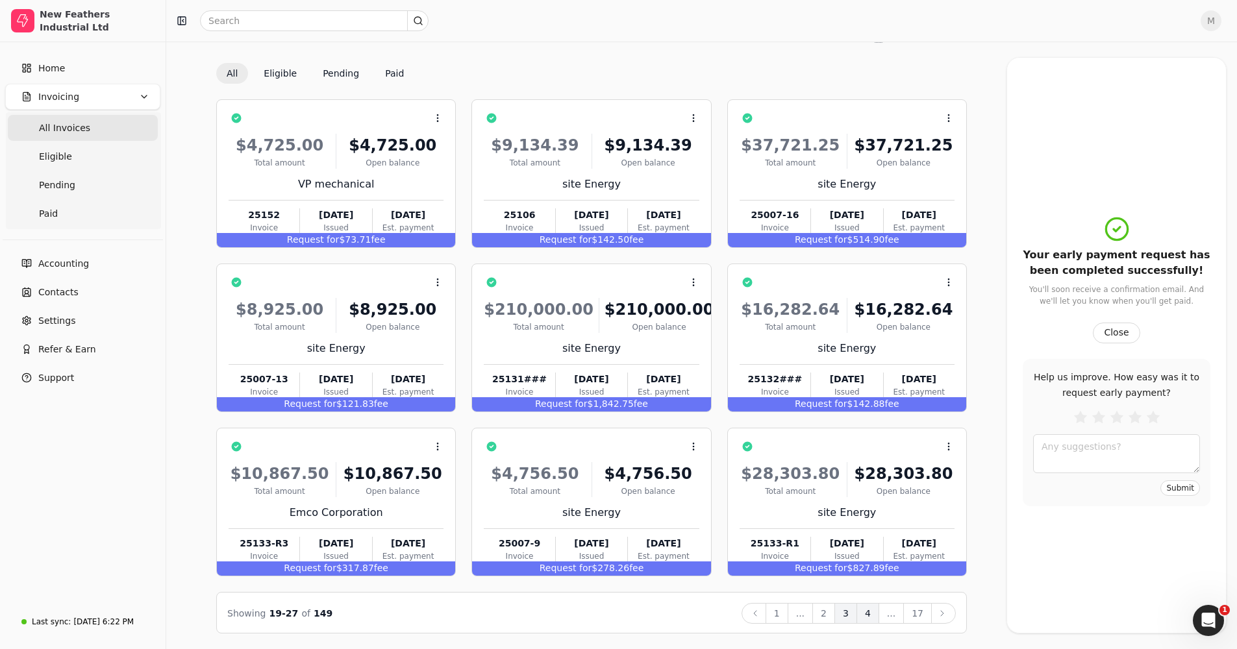
click at [677, 384] on button "4" at bounding box center [867, 613] width 23 height 21
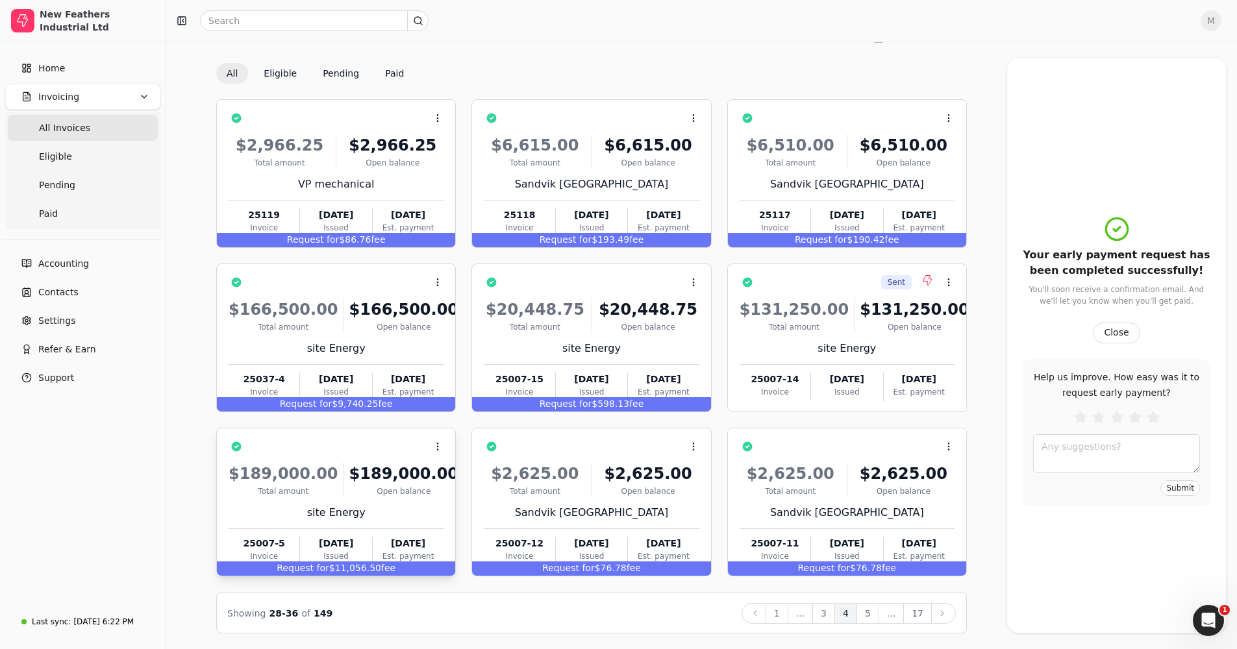
click at [333, 384] on div "Request for $11,056.50 fee" at bounding box center [336, 569] width 238 height 14
click at [445, 384] on li "Open" at bounding box center [500, 479] width 160 height 24
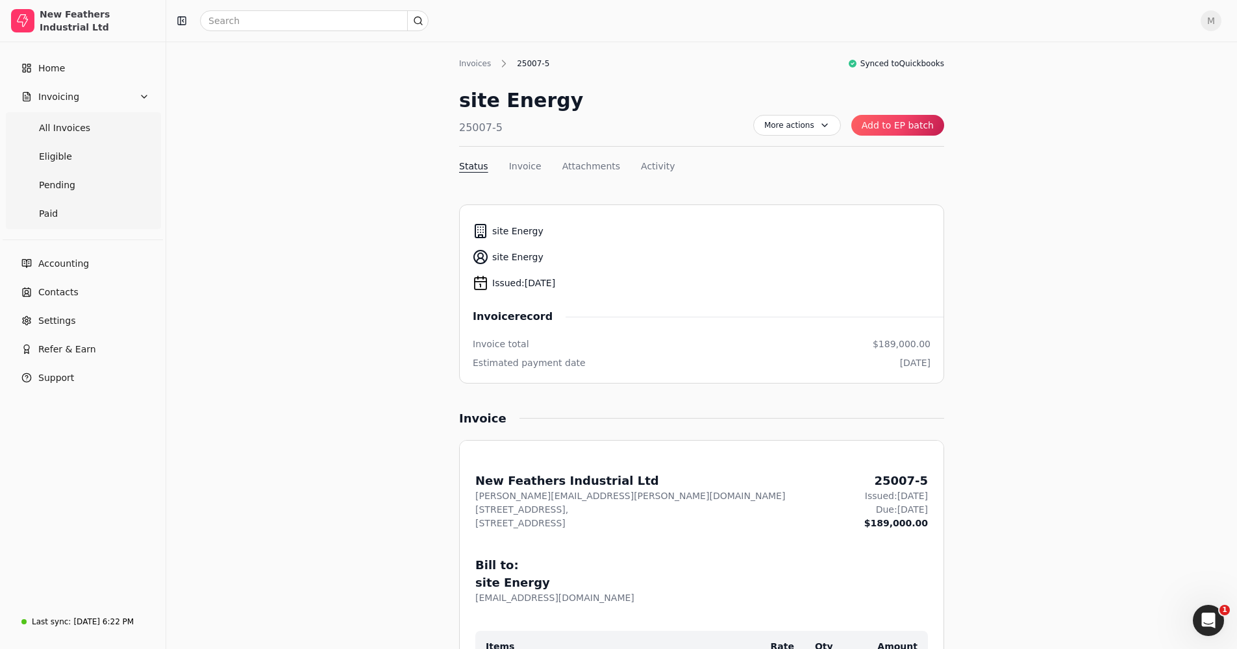
click at [677, 121] on button "Add to EP batch" at bounding box center [897, 125] width 93 height 21
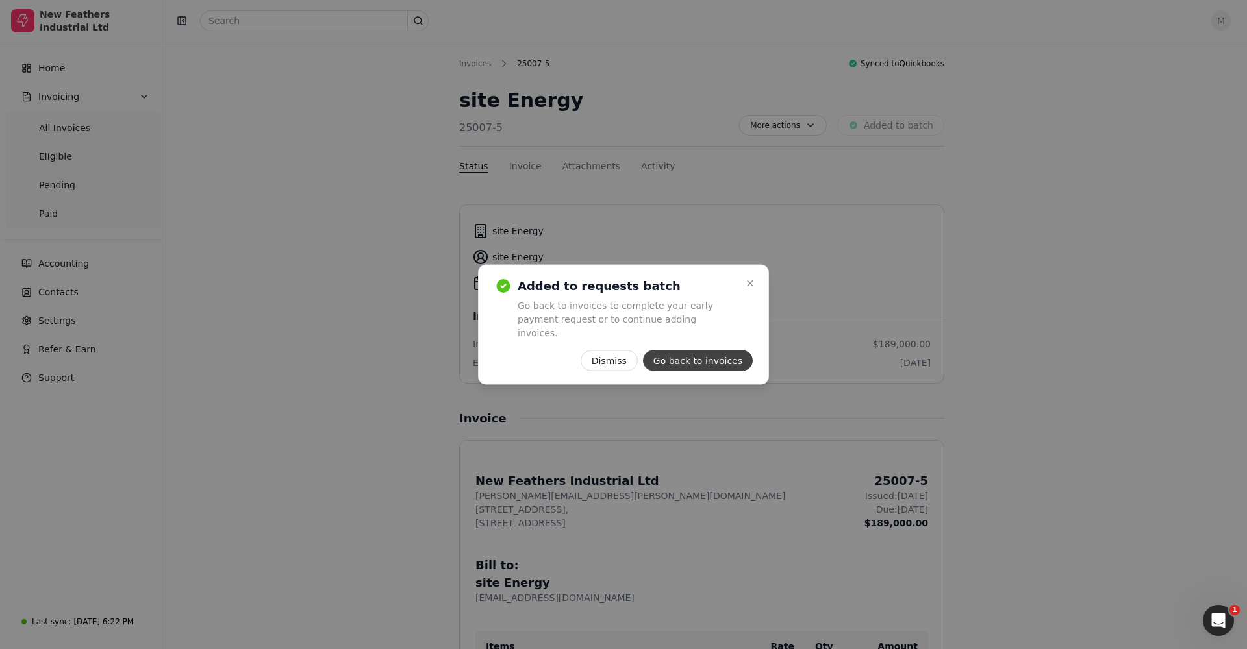
click at [677, 351] on button "Go back to invoices" at bounding box center [698, 361] width 110 height 21
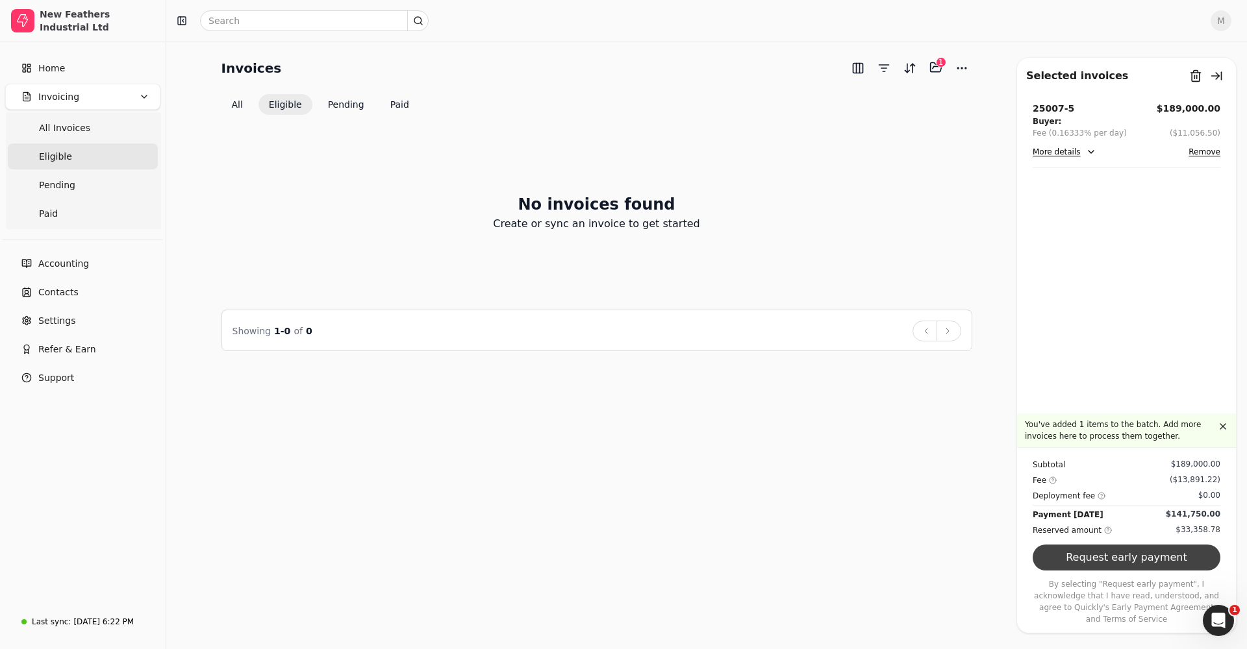
click at [677, 384] on button "Request early payment" at bounding box center [1126, 558] width 188 height 26
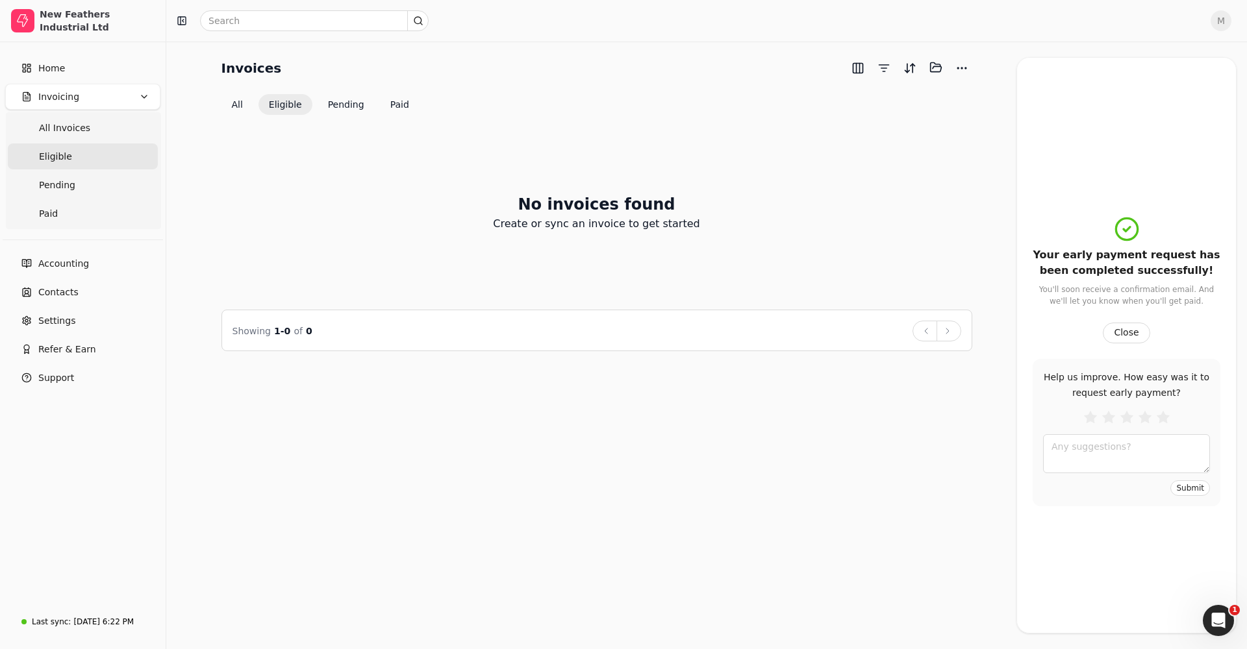
click at [677, 255] on div "No invoices found Create or sync an invoice to get started" at bounding box center [596, 213] width 751 height 164
